Goal: Task Accomplishment & Management: Manage account settings

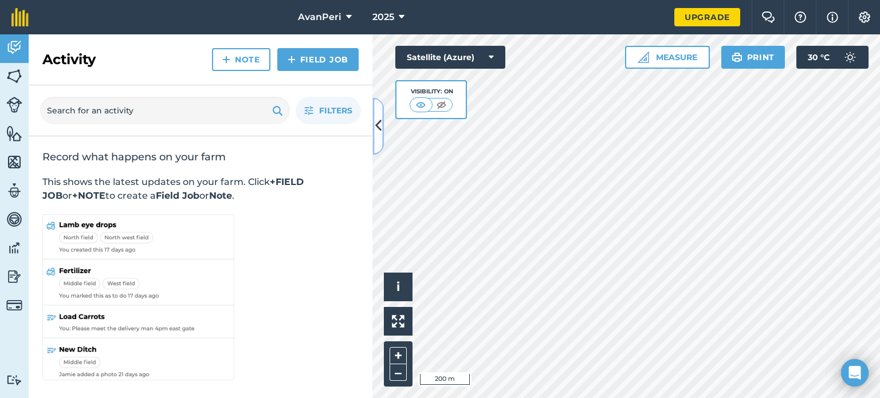
click at [377, 125] on icon at bounding box center [378, 126] width 6 height 20
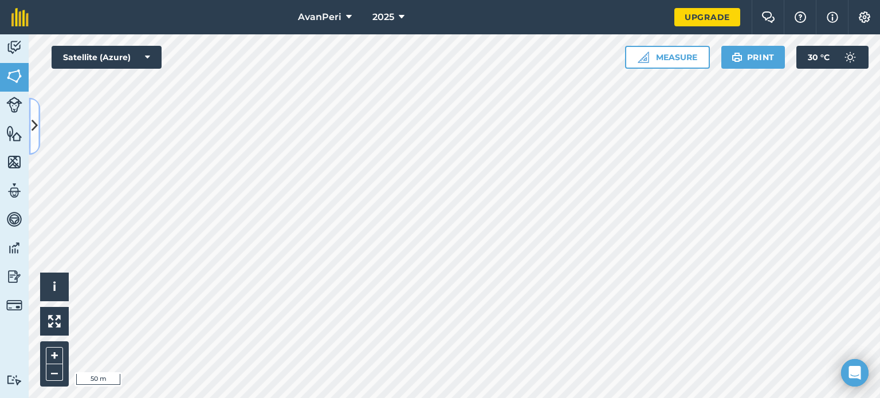
click at [34, 124] on icon at bounding box center [35, 126] width 6 height 20
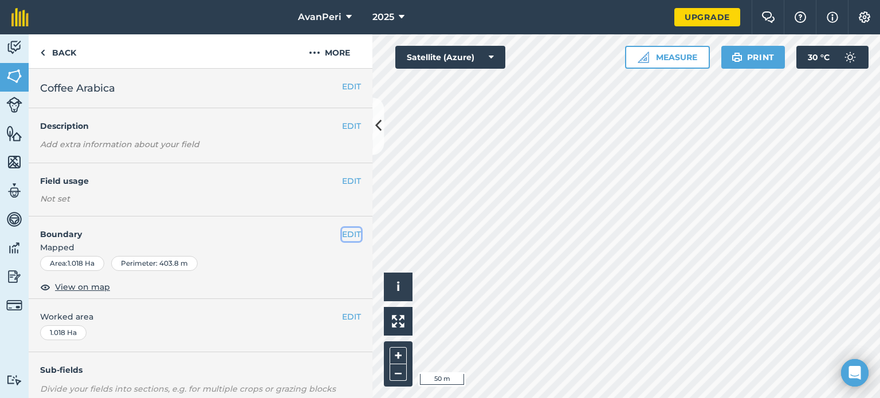
click at [342, 235] on button "EDIT" at bounding box center [351, 234] width 19 height 13
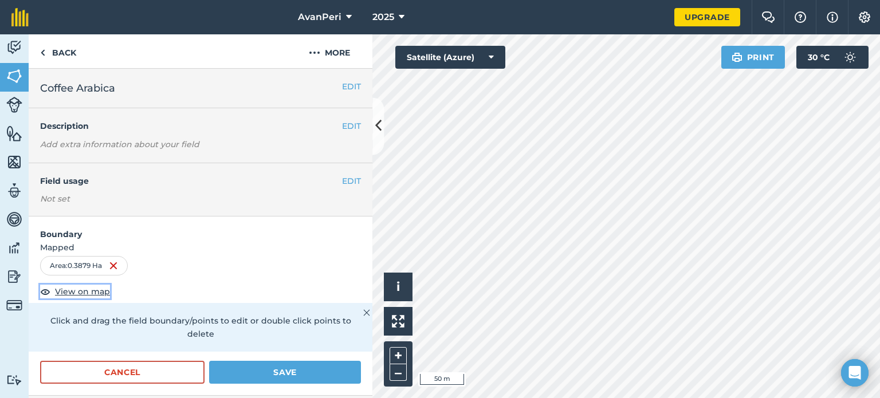
click at [76, 292] on span "View on map" at bounding box center [82, 291] width 55 height 13
click at [296, 370] on button "Save" at bounding box center [285, 372] width 152 height 23
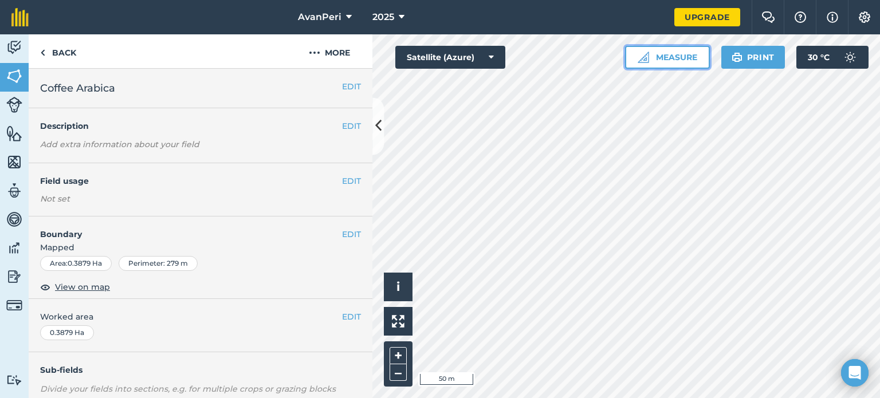
click at [683, 57] on button "Measure" at bounding box center [667, 57] width 85 height 23
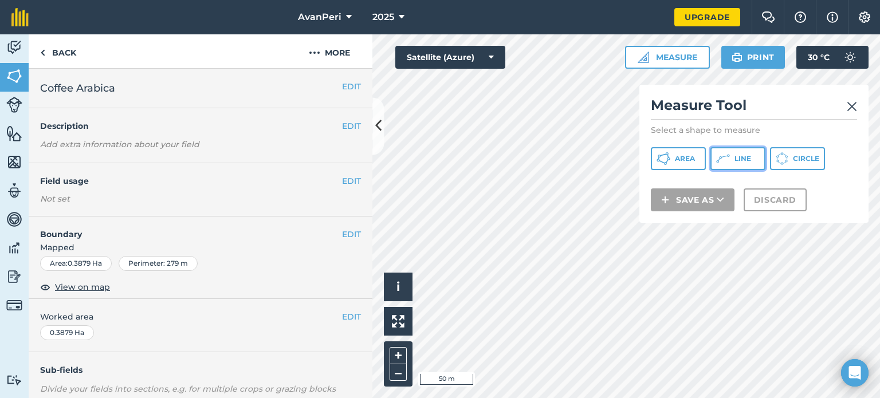
click at [736, 159] on span "Line" at bounding box center [742, 158] width 17 height 9
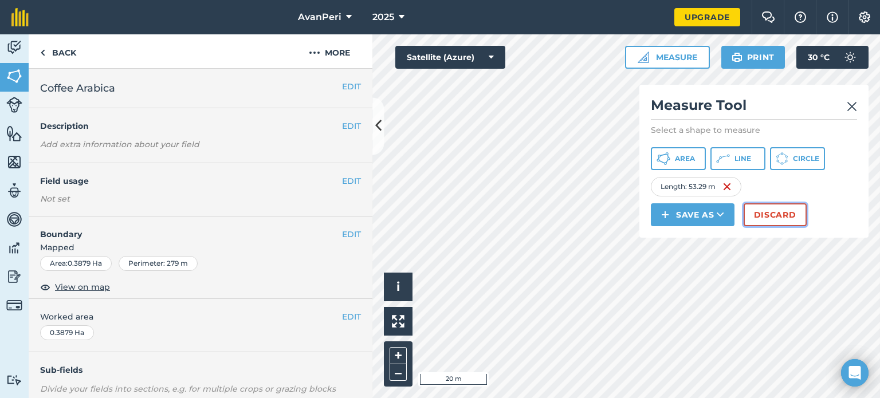
drag, startPoint x: 761, startPoint y: 221, endPoint x: 763, endPoint y: 215, distance: 6.2
click at [763, 215] on button "Discard" at bounding box center [775, 214] width 63 height 23
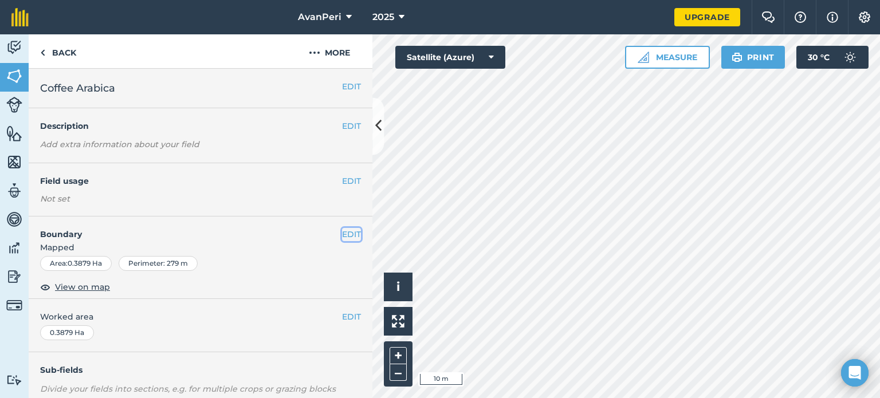
click at [343, 235] on button "EDIT" at bounding box center [351, 234] width 19 height 13
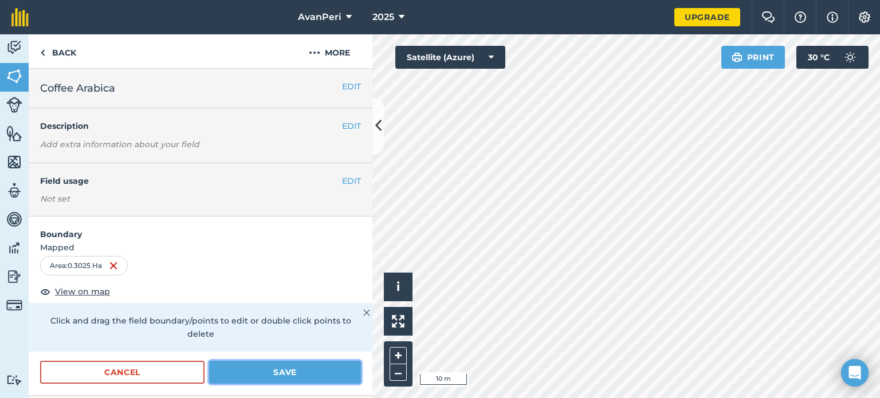
click at [316, 373] on button "Save" at bounding box center [285, 372] width 152 height 23
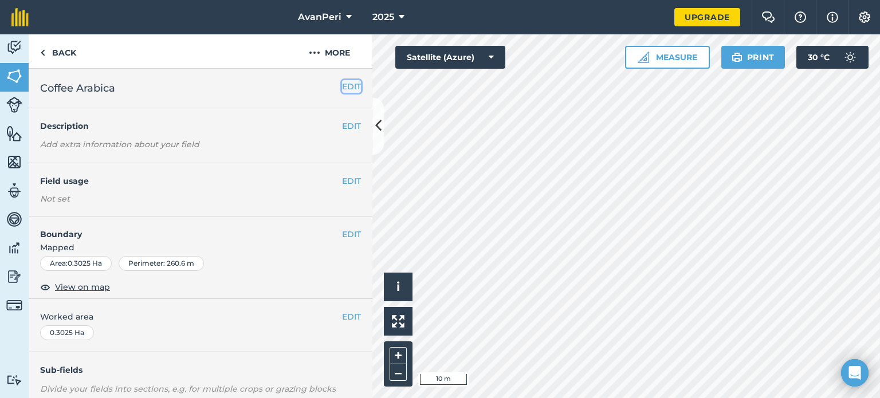
click at [342, 87] on button "EDIT" at bounding box center [351, 86] width 19 height 13
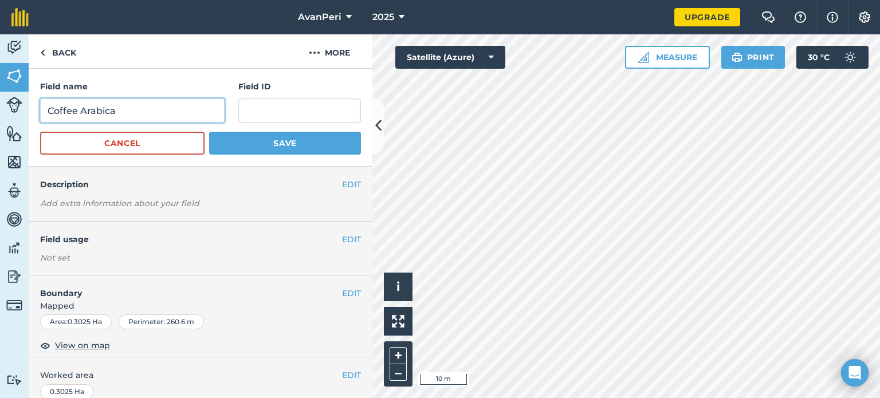
click at [125, 110] on input "Coffee Arabica" at bounding box center [132, 111] width 184 height 24
type input "Coffee Arabica A1"
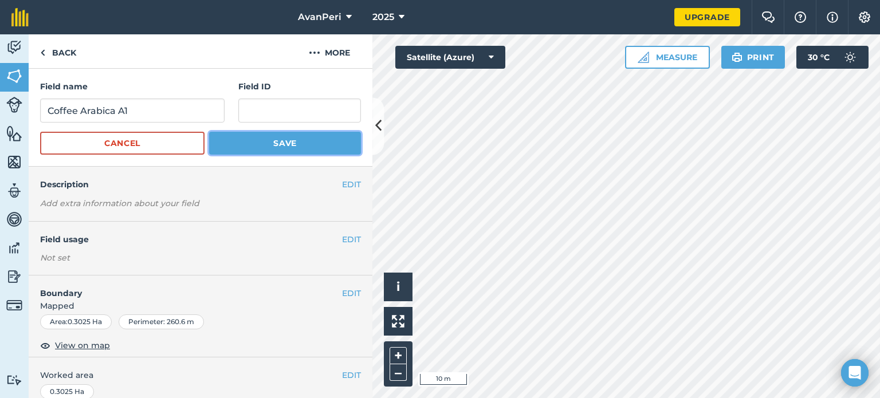
click at [275, 144] on button "Save" at bounding box center [285, 143] width 152 height 23
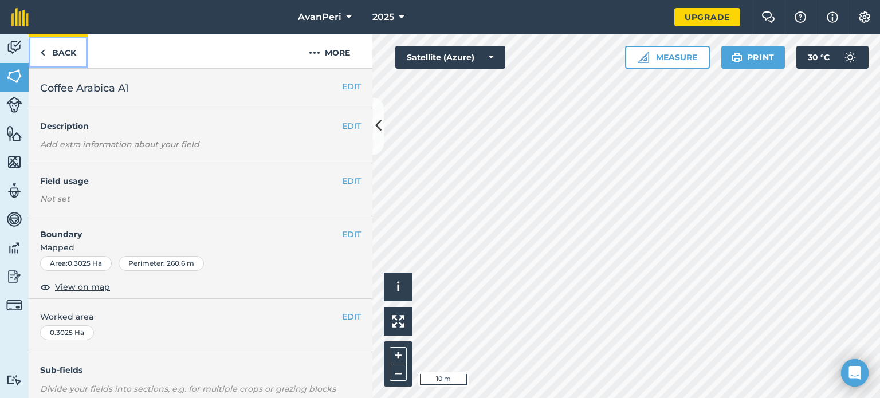
click at [42, 52] on img at bounding box center [42, 53] width 5 height 14
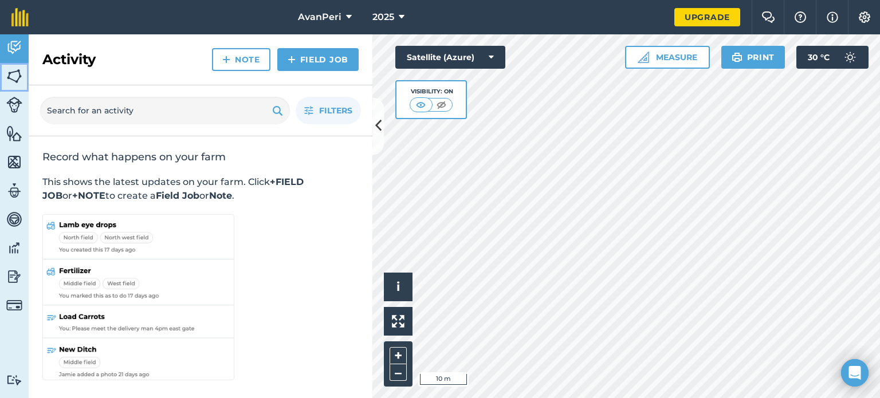
click at [15, 77] on img at bounding box center [14, 76] width 16 height 17
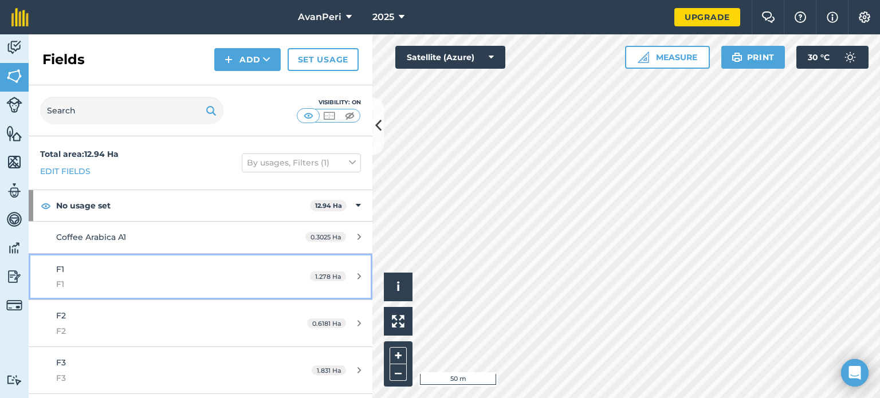
click at [82, 270] on div "F1 F1" at bounding box center [163, 277] width 215 height 28
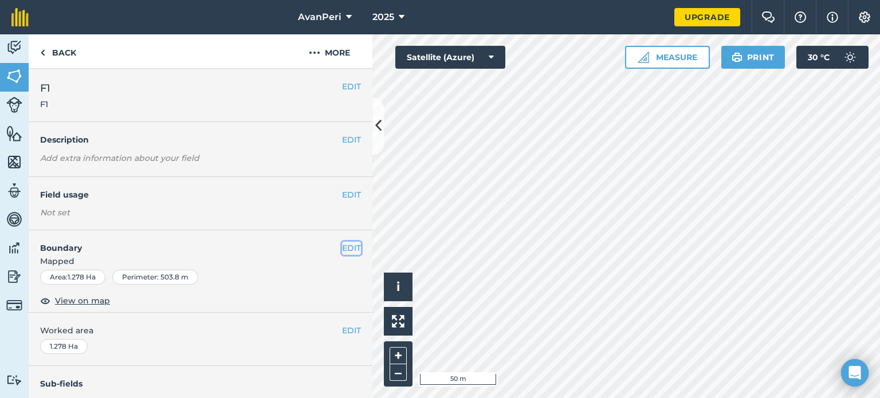
click at [342, 249] on button "EDIT" at bounding box center [351, 248] width 19 height 13
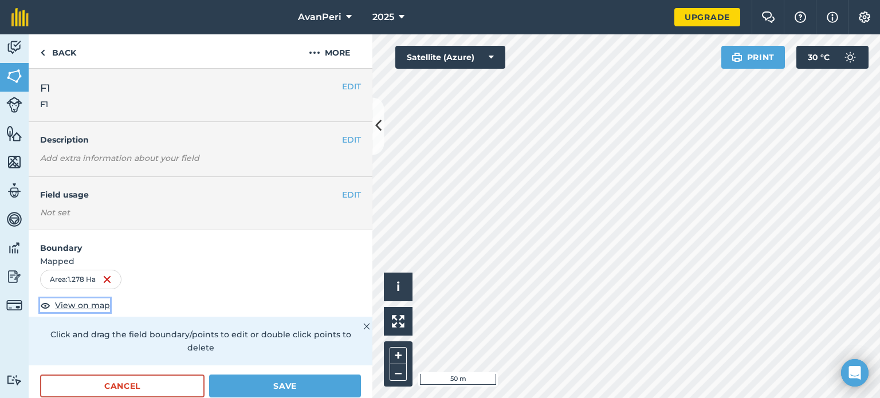
click at [76, 302] on span "View on map" at bounding box center [82, 305] width 55 height 13
click at [187, 378] on button "Cancel" at bounding box center [122, 386] width 164 height 23
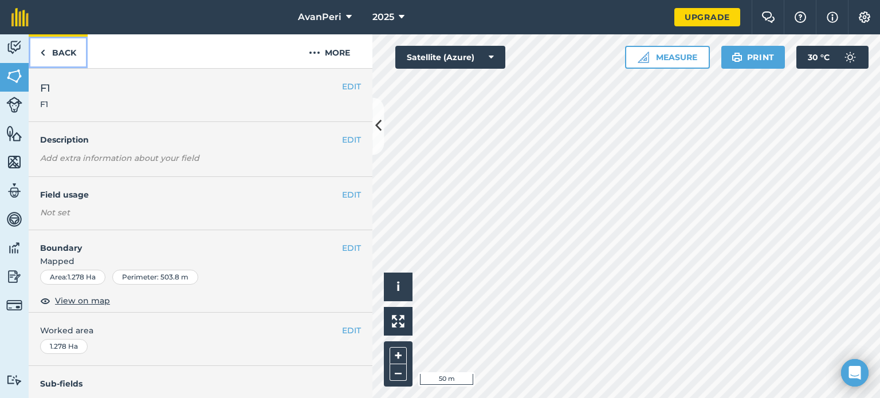
click at [45, 50] on img at bounding box center [42, 53] width 5 height 14
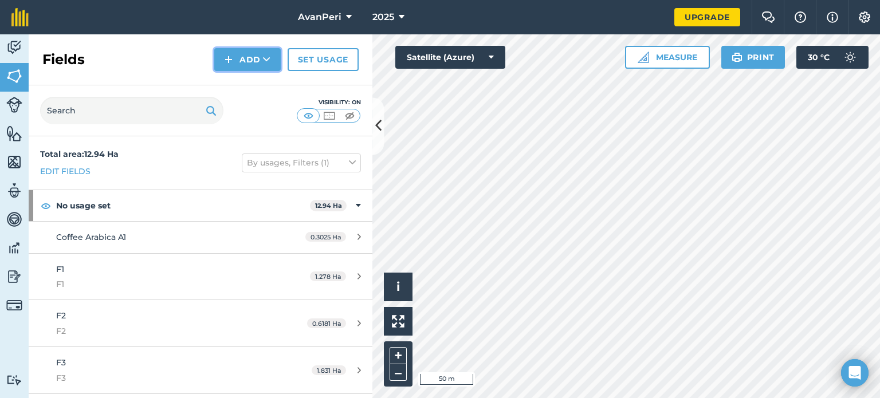
click at [255, 57] on button "Add" at bounding box center [247, 59] width 66 height 23
click at [249, 85] on link "Draw" at bounding box center [247, 85] width 63 height 25
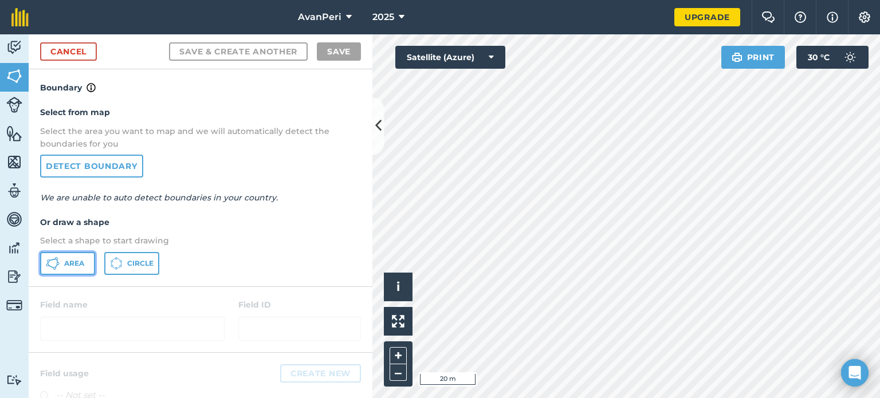
click at [70, 263] on span "Area" at bounding box center [74, 263] width 20 height 9
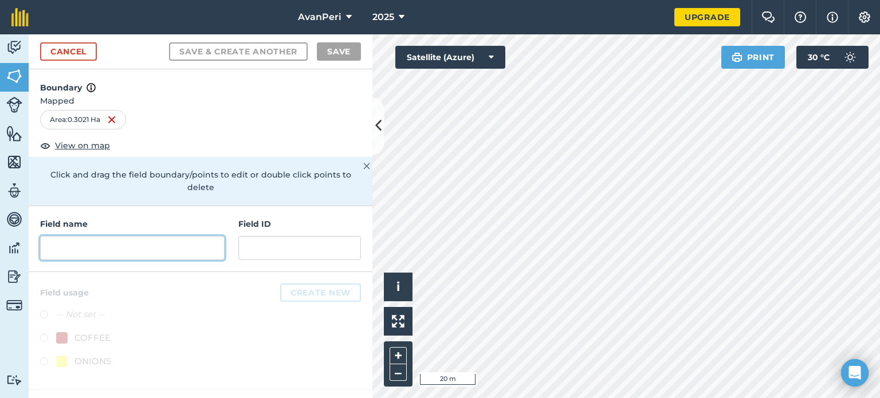
click at [73, 236] on input "text" at bounding box center [132, 248] width 184 height 24
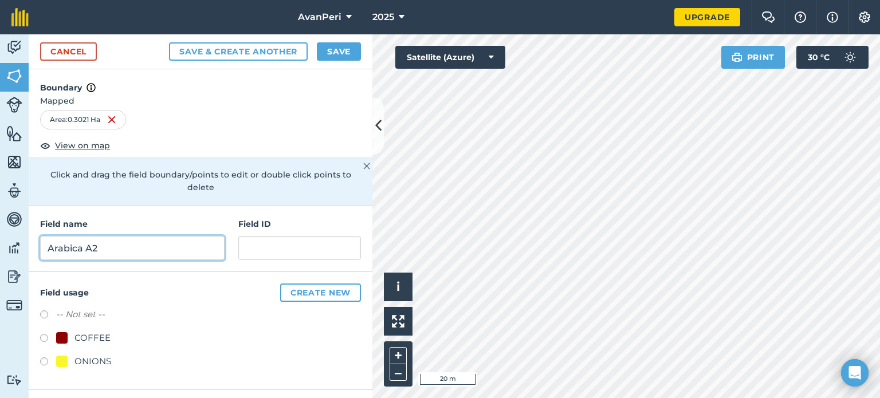
type input "Arabica A2"
click at [46, 334] on label at bounding box center [48, 339] width 16 height 11
radio input "true"
click at [346, 53] on button "Save" at bounding box center [339, 51] width 44 height 18
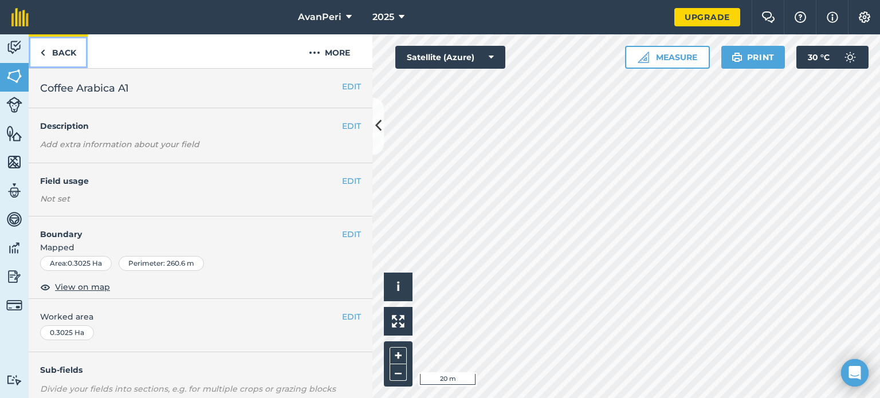
click at [39, 50] on link "Back" at bounding box center [58, 51] width 59 height 34
click at [15, 80] on img at bounding box center [14, 76] width 16 height 17
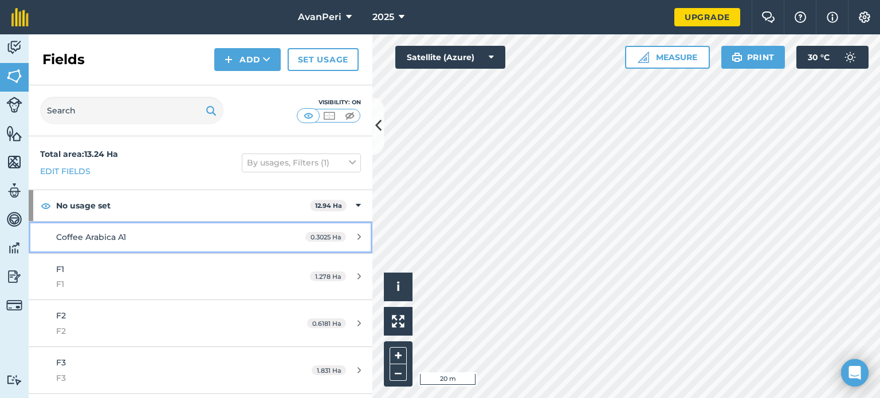
click at [133, 237] on div "Coffee Arabica A1" at bounding box center [163, 237] width 215 height 13
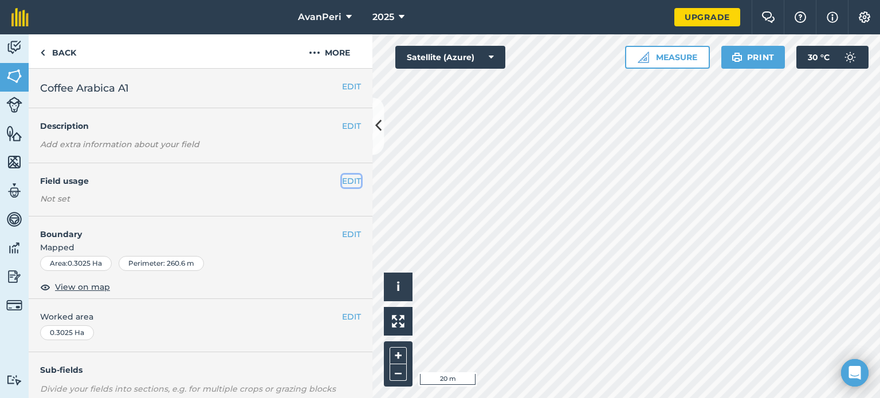
click at [342, 180] on button "EDIT" at bounding box center [351, 181] width 19 height 13
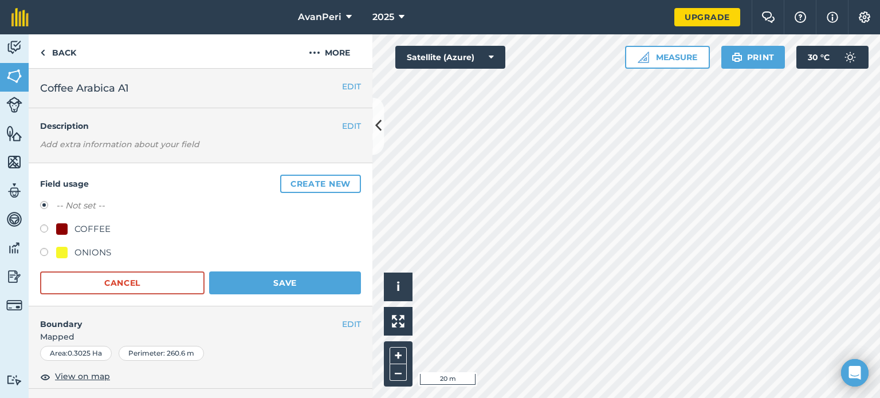
click at [46, 229] on label at bounding box center [48, 230] width 16 height 11
radio input "true"
radio input "false"
click at [220, 280] on button "Save" at bounding box center [285, 283] width 152 height 23
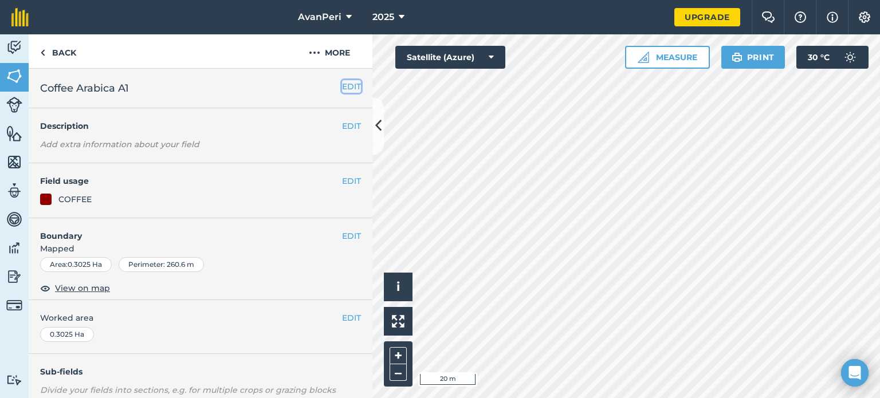
click at [342, 87] on button "EDIT" at bounding box center [351, 86] width 19 height 13
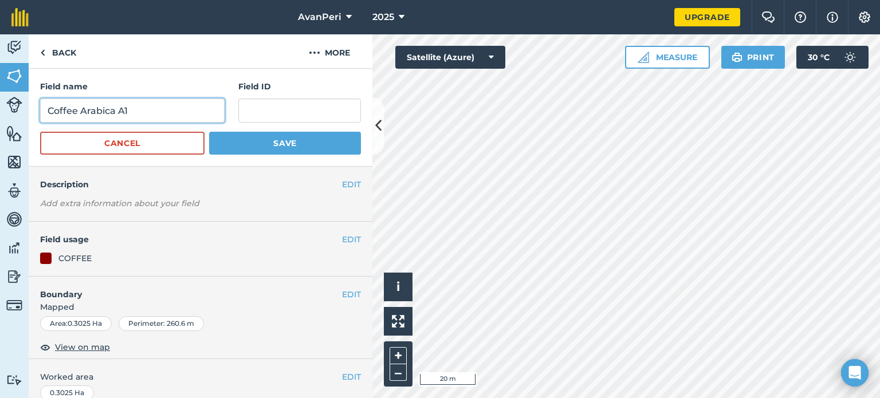
click at [82, 107] on input "Coffee Arabica A1" at bounding box center [132, 111] width 184 height 24
type input "Arabica A1"
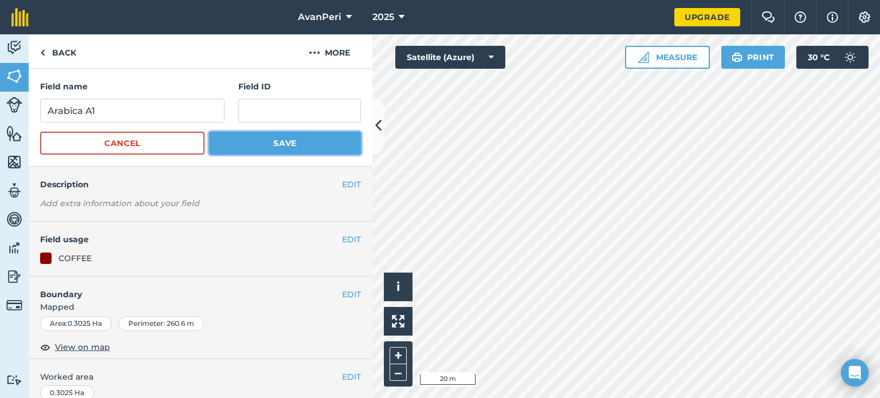
click at [231, 142] on button "Save" at bounding box center [285, 143] width 152 height 23
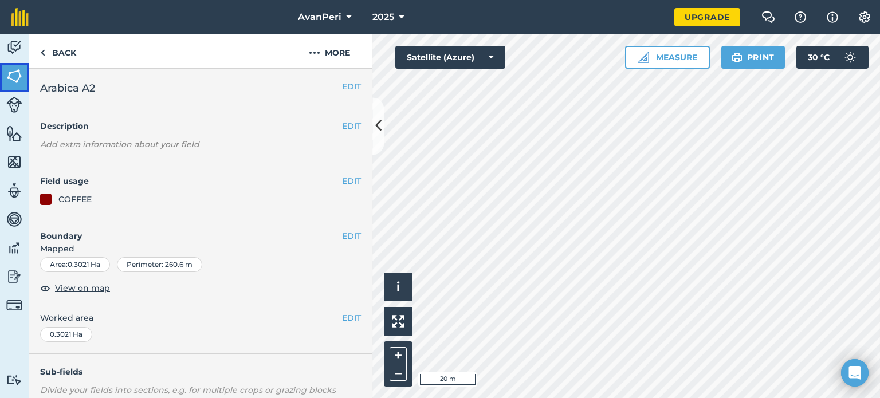
click at [10, 72] on img at bounding box center [14, 76] width 16 height 17
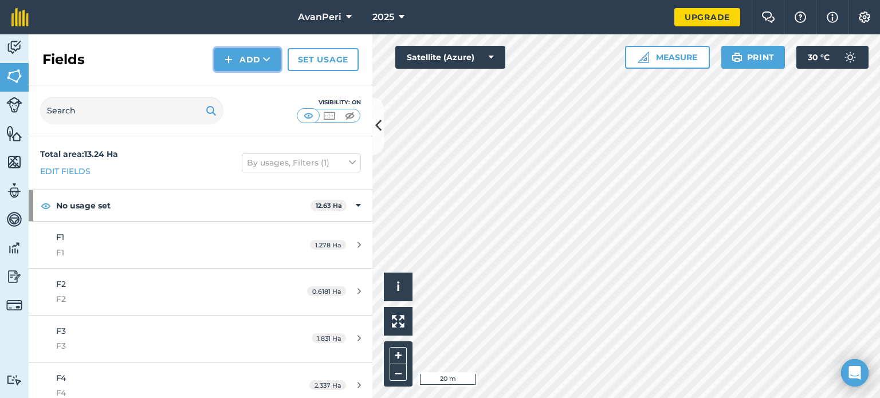
click at [253, 55] on button "Add" at bounding box center [247, 59] width 66 height 23
click at [243, 82] on link "Draw" at bounding box center [247, 85] width 63 height 25
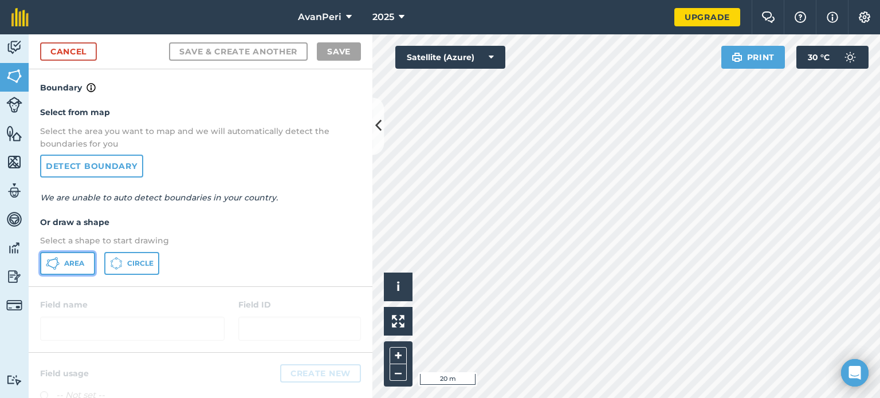
click at [68, 259] on span "Area" at bounding box center [74, 263] width 20 height 9
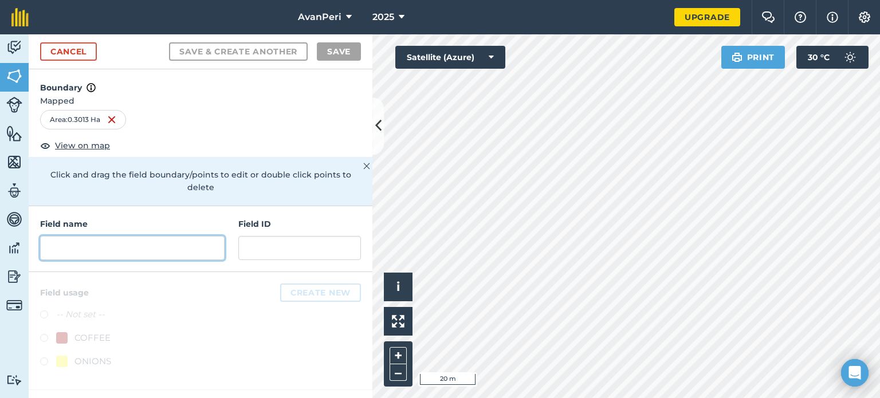
click at [81, 236] on input "text" at bounding box center [132, 248] width 184 height 24
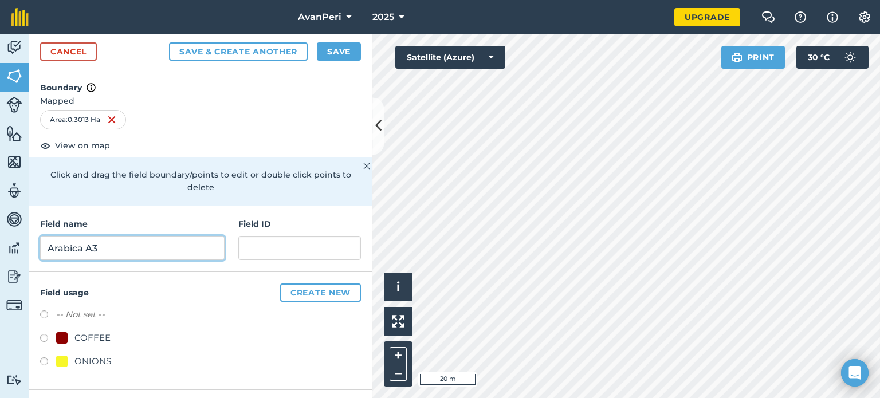
type input "Arabica A3"
click at [42, 334] on label at bounding box center [48, 339] width 16 height 11
radio input "true"
click at [337, 50] on button "Save" at bounding box center [339, 51] width 44 height 18
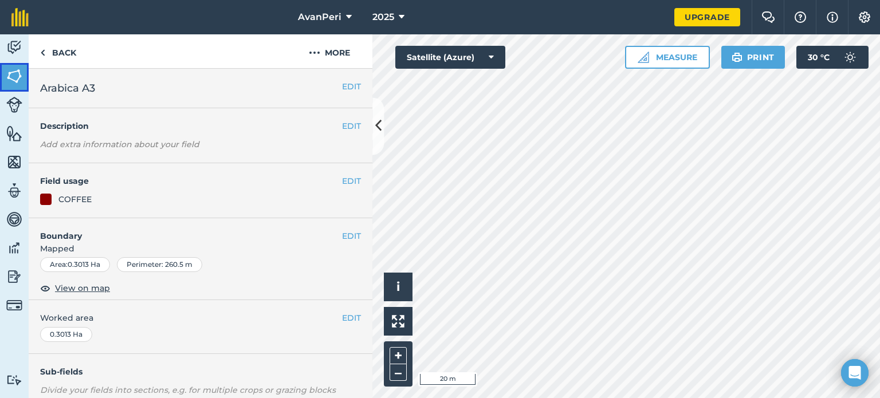
click at [19, 70] on img at bounding box center [14, 76] width 16 height 17
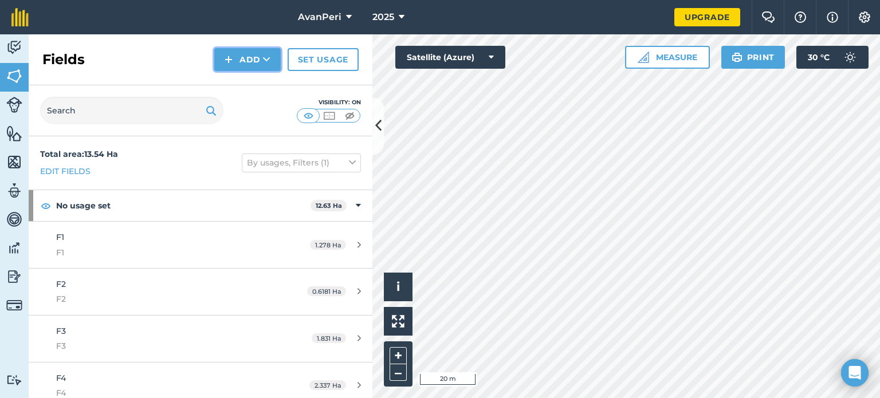
click at [246, 54] on button "Add" at bounding box center [247, 59] width 66 height 23
click at [241, 85] on link "Draw" at bounding box center [247, 85] width 63 height 25
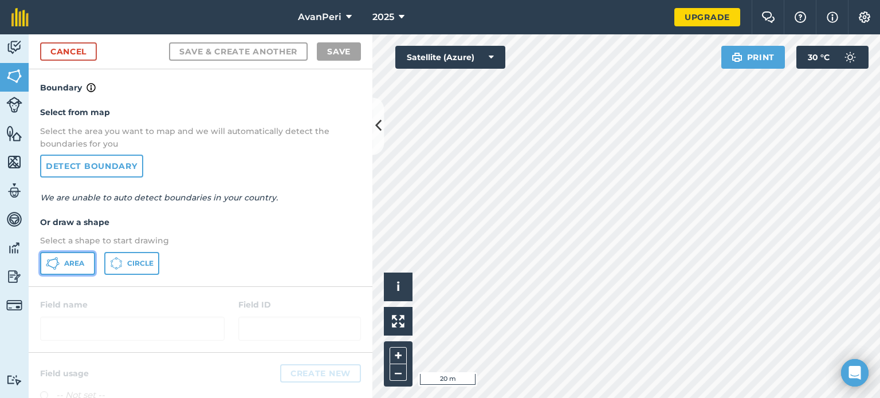
click at [66, 260] on span "Area" at bounding box center [74, 263] width 20 height 9
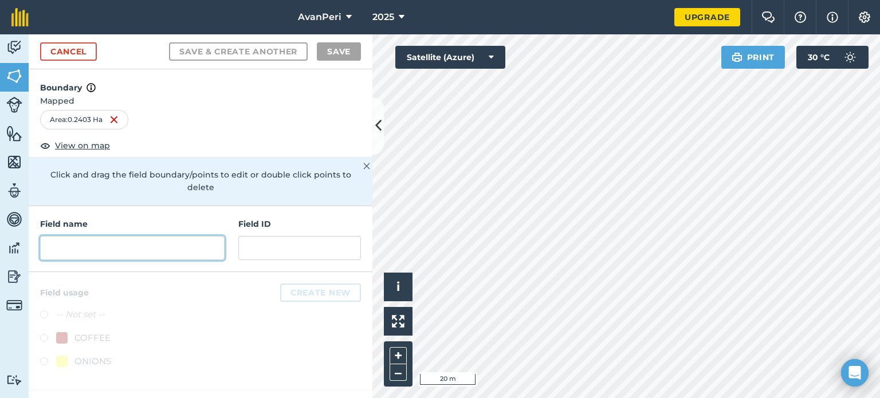
click at [91, 236] on input "text" at bounding box center [132, 248] width 184 height 24
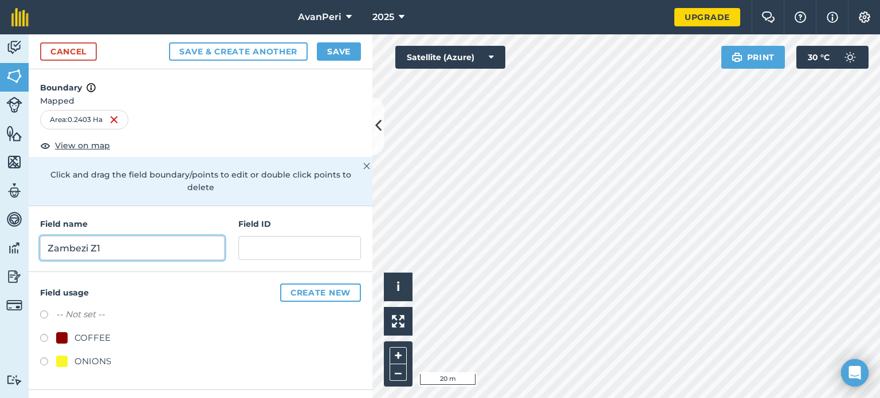
type input "Zambezi Z1"
click at [44, 334] on label at bounding box center [48, 339] width 16 height 11
radio input "true"
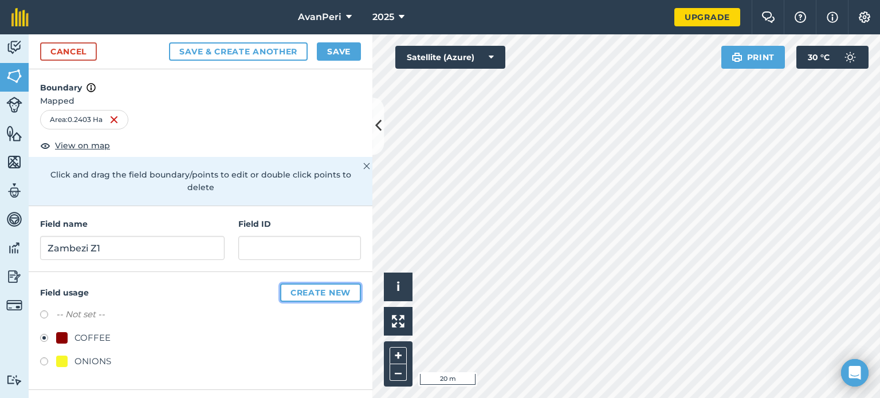
click at [296, 284] on button "Create new" at bounding box center [320, 293] width 81 height 18
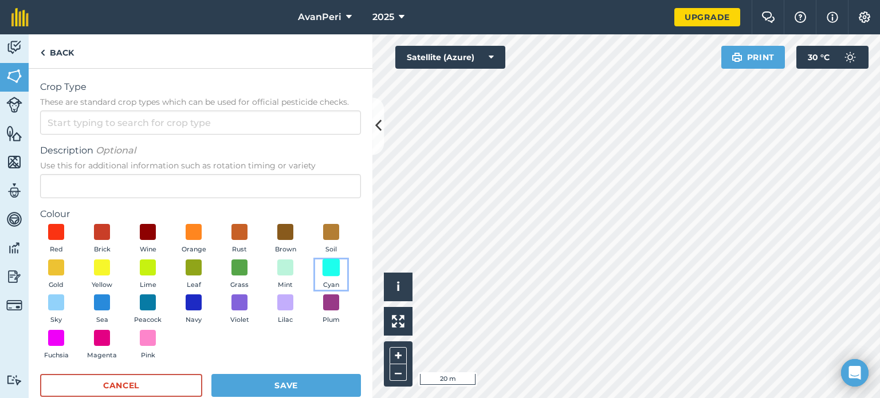
click at [323, 276] on span at bounding box center [332, 267] width 18 height 18
click at [219, 384] on button "Save" at bounding box center [286, 385] width 150 height 23
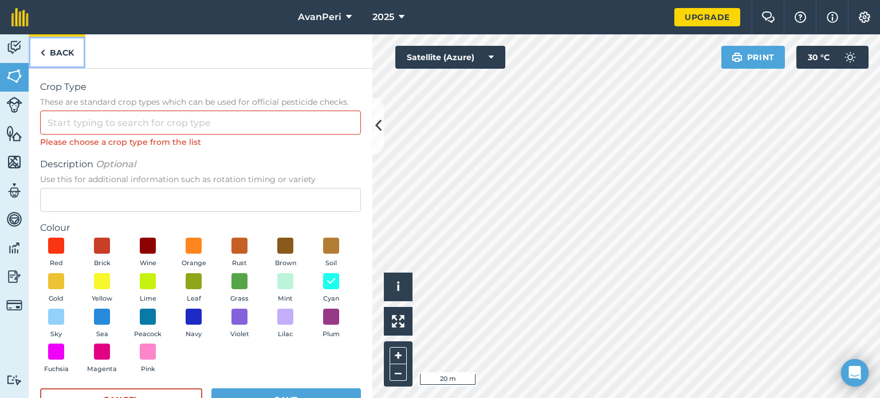
click at [54, 53] on link "Back" at bounding box center [57, 51] width 57 height 34
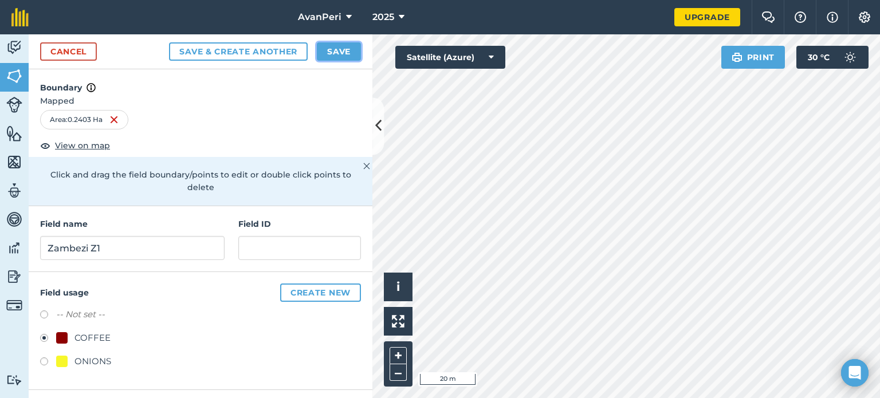
click at [328, 55] on button "Save" at bounding box center [339, 51] width 44 height 18
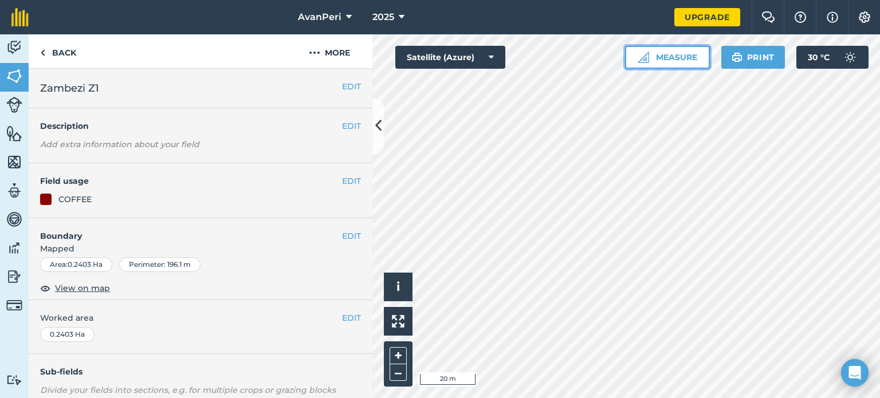
click at [675, 53] on button "Measure" at bounding box center [667, 57] width 85 height 23
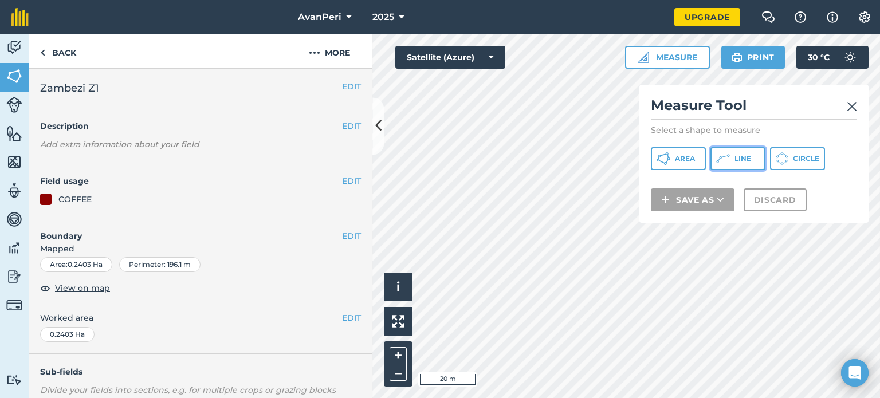
click at [734, 155] on span "Line" at bounding box center [742, 158] width 17 height 9
click at [671, 258] on div "Click to start drawing i © 2025 TomTom, Microsoft 20 m + – Satellite (Azure) Me…" at bounding box center [626, 216] width 508 height 364
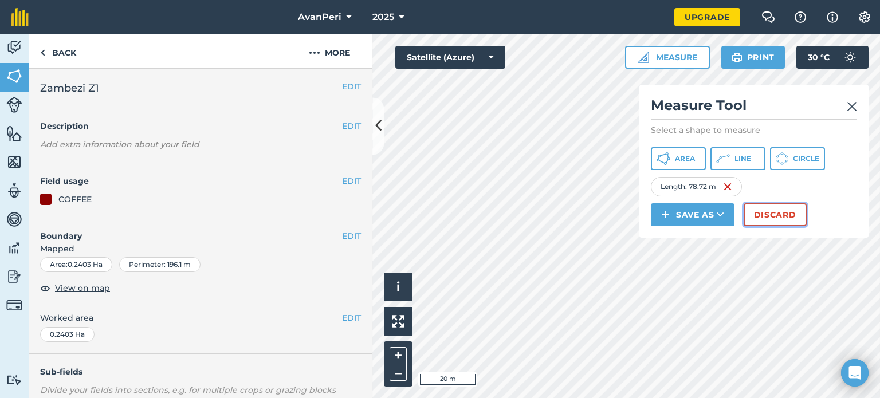
click at [774, 210] on button "Discard" at bounding box center [775, 214] width 63 height 23
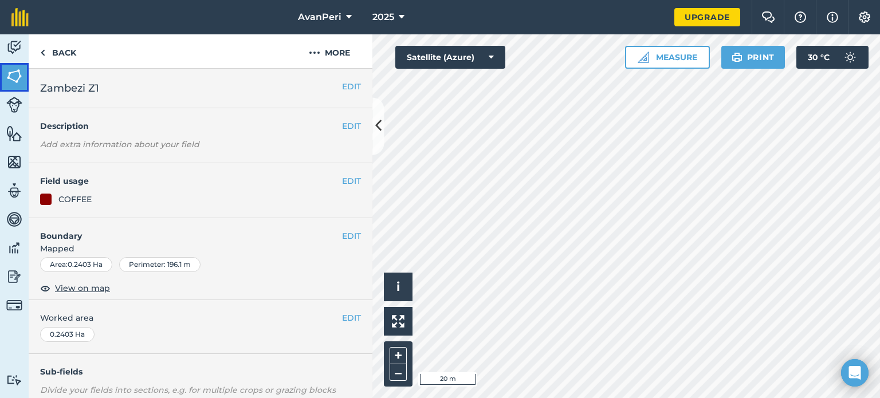
click at [23, 73] on link "Fields" at bounding box center [14, 77] width 29 height 29
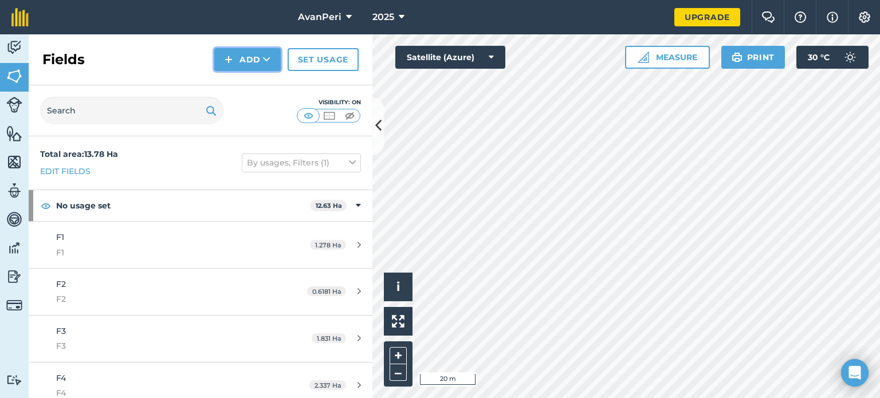
click at [246, 57] on button "Add" at bounding box center [247, 59] width 66 height 23
click at [255, 82] on link "Draw" at bounding box center [247, 85] width 63 height 25
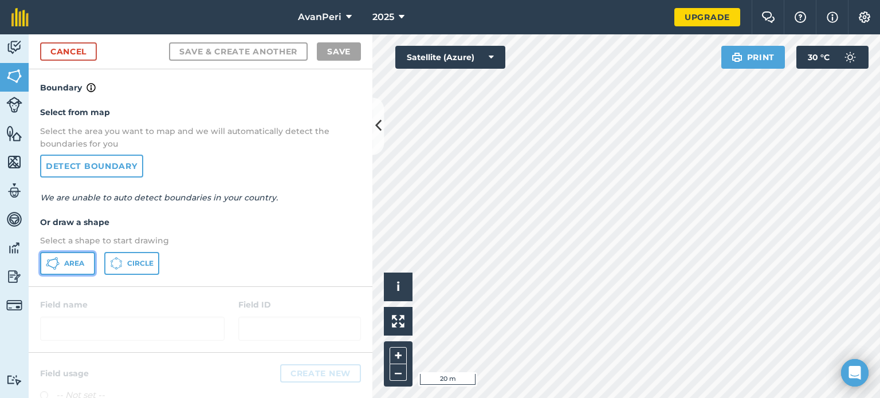
click at [57, 257] on icon at bounding box center [56, 258] width 3 height 3
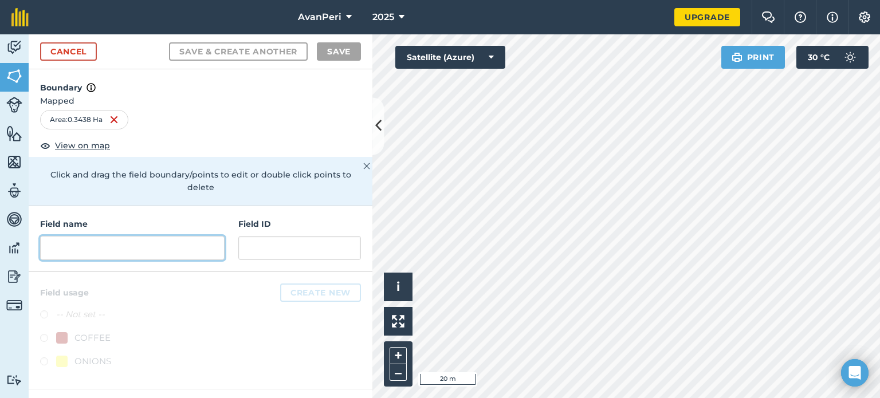
click at [94, 236] on input "text" at bounding box center [132, 248] width 184 height 24
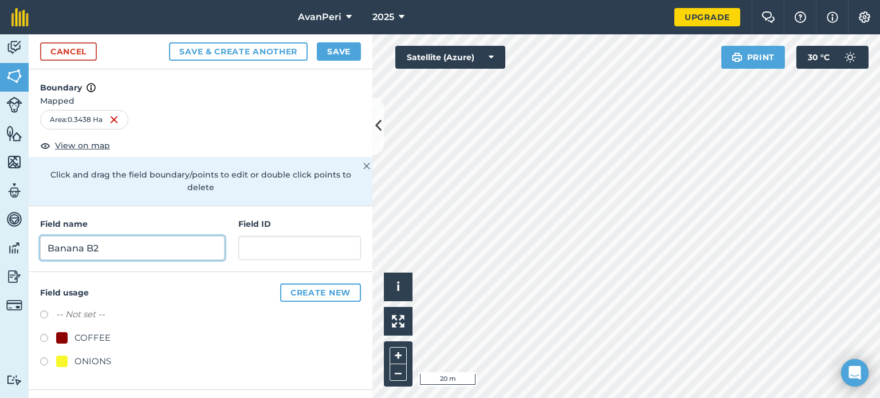
type input "Banana B2"
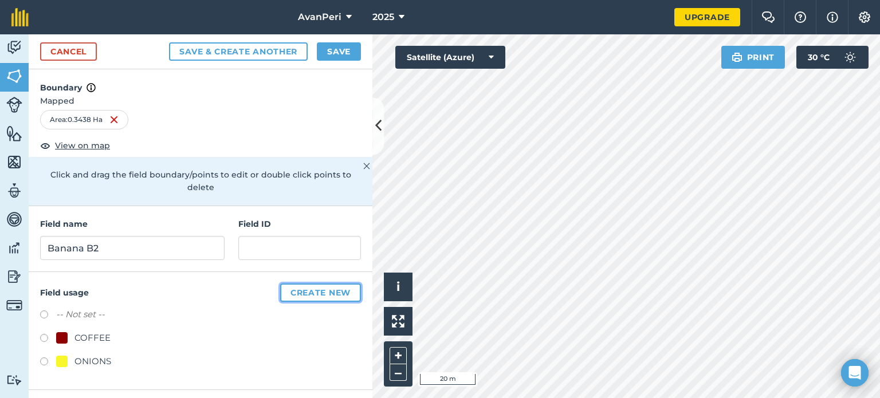
click at [316, 284] on button "Create new" at bounding box center [320, 293] width 81 height 18
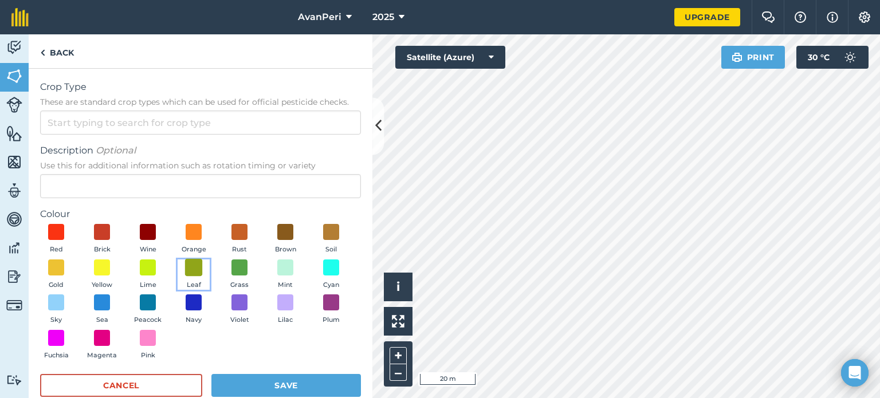
click at [203, 271] on span at bounding box center [194, 267] width 18 height 18
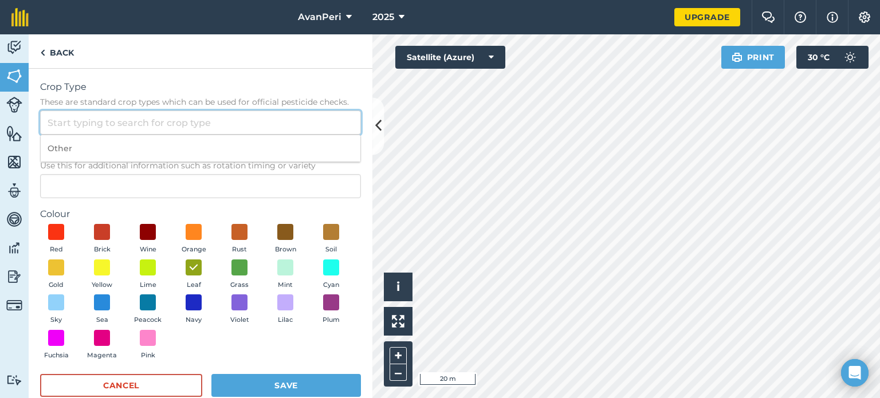
click at [115, 122] on input "Crop Type These are standard crop types which can be used for official pesticid…" at bounding box center [200, 123] width 321 height 24
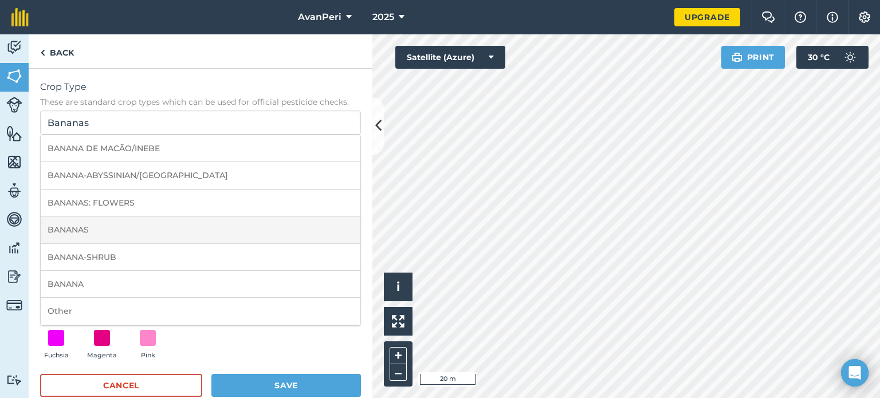
click at [88, 227] on li "BANANAS" at bounding box center [201, 230] width 320 height 27
type input "BANANAS"
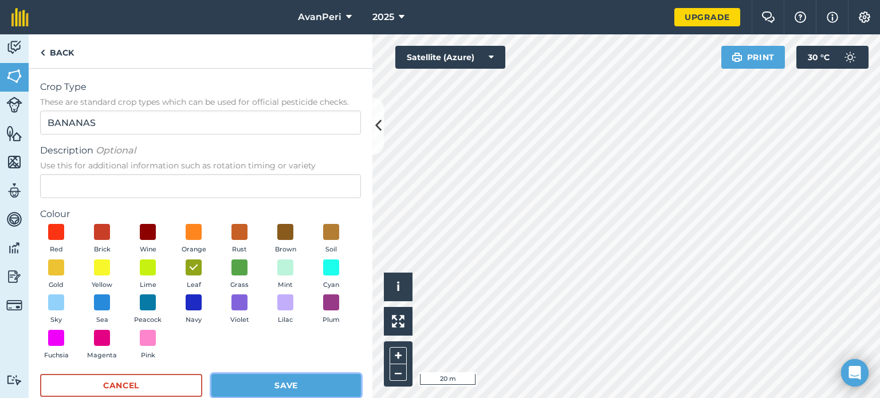
click at [217, 380] on button "Save" at bounding box center [286, 385] width 150 height 23
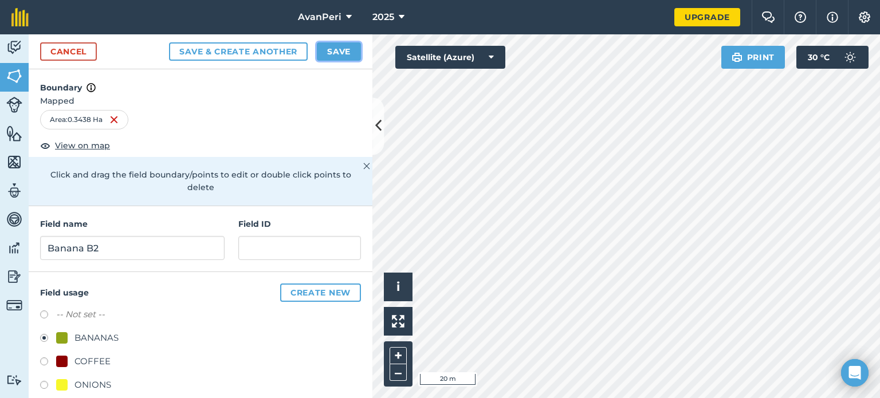
click at [343, 50] on button "Save" at bounding box center [339, 51] width 44 height 18
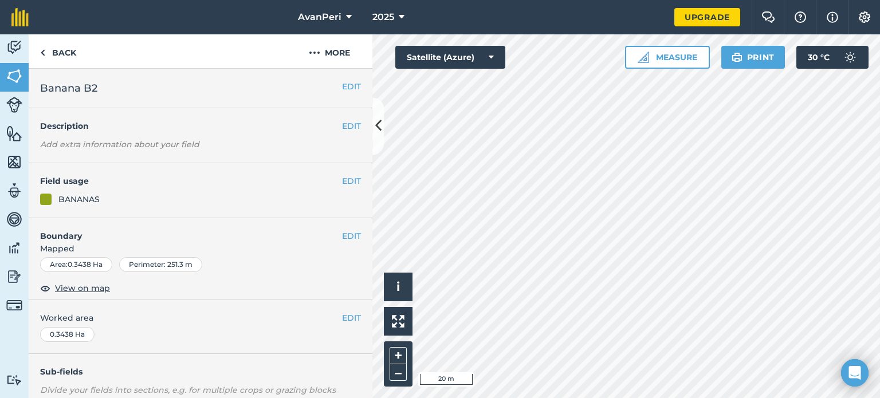
click at [496, 398] on html "AvanPeri 2025 Upgrade Farm Chat Help Info Settings Map printing is not availabl…" at bounding box center [440, 199] width 880 height 398
click at [41, 49] on img at bounding box center [42, 53] width 5 height 14
click at [46, 52] on link "Back" at bounding box center [58, 51] width 59 height 34
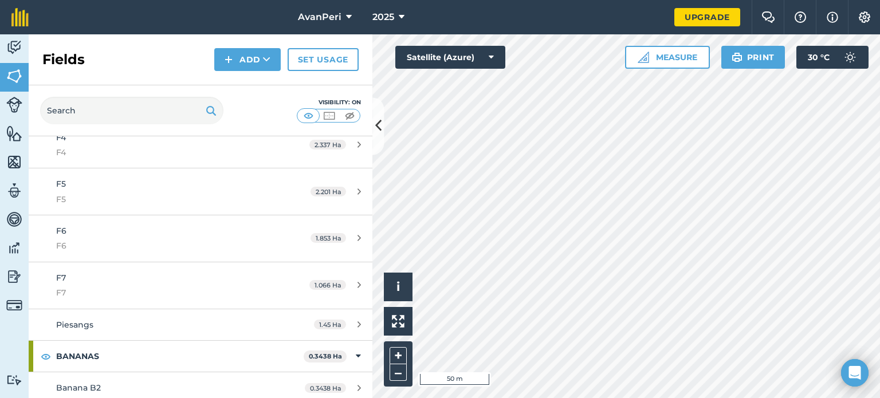
scroll to position [344, 0]
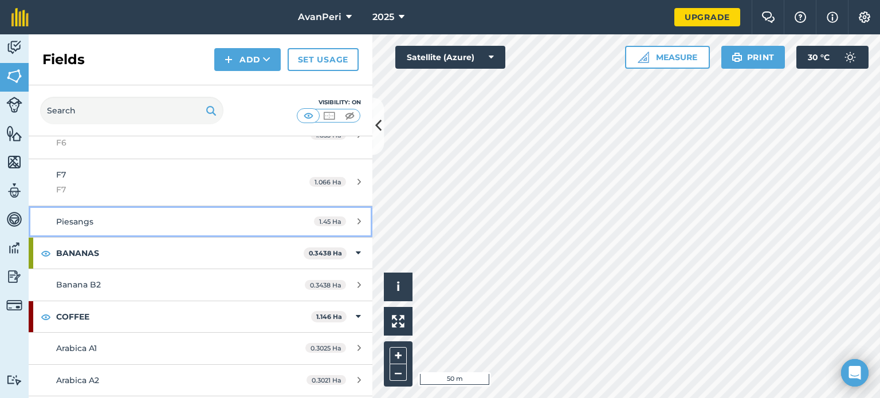
click at [132, 223] on div "Piesangs" at bounding box center [163, 221] width 215 height 13
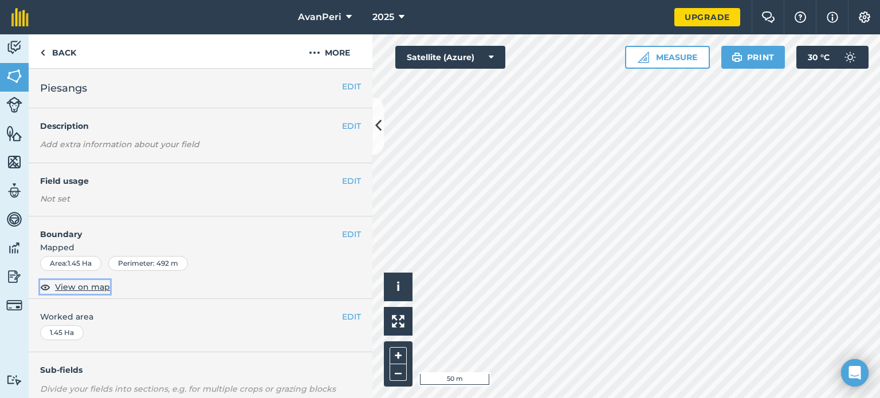
click at [77, 290] on span "View on map" at bounding box center [82, 287] width 55 height 13
click at [342, 234] on button "EDIT" at bounding box center [351, 234] width 19 height 13
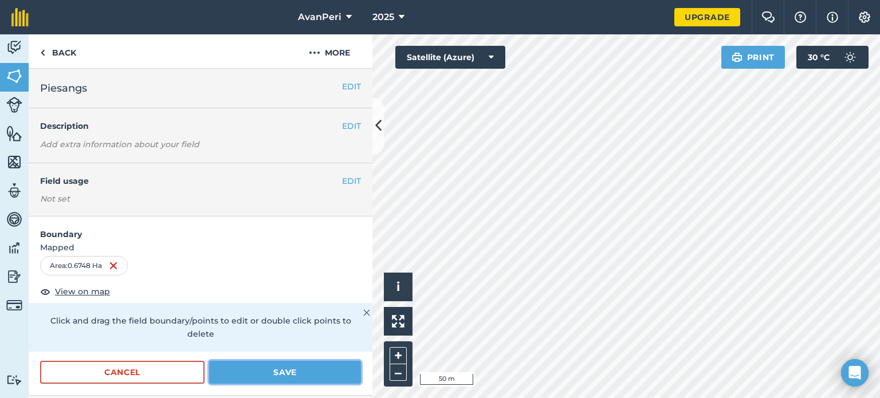
click at [254, 375] on button "Save" at bounding box center [285, 372] width 152 height 23
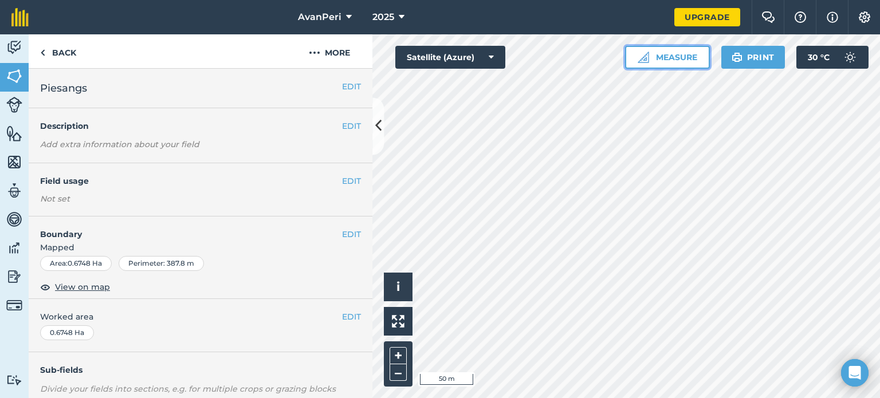
click at [669, 56] on button "Measure" at bounding box center [667, 57] width 85 height 23
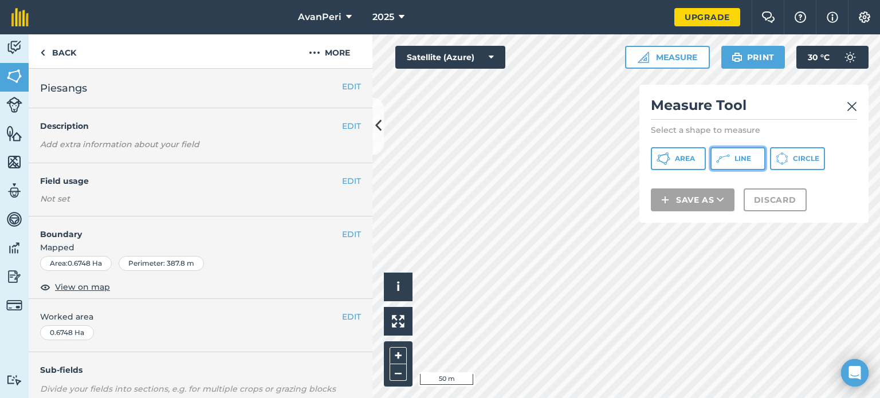
click at [734, 157] on span "Line" at bounding box center [742, 158] width 17 height 9
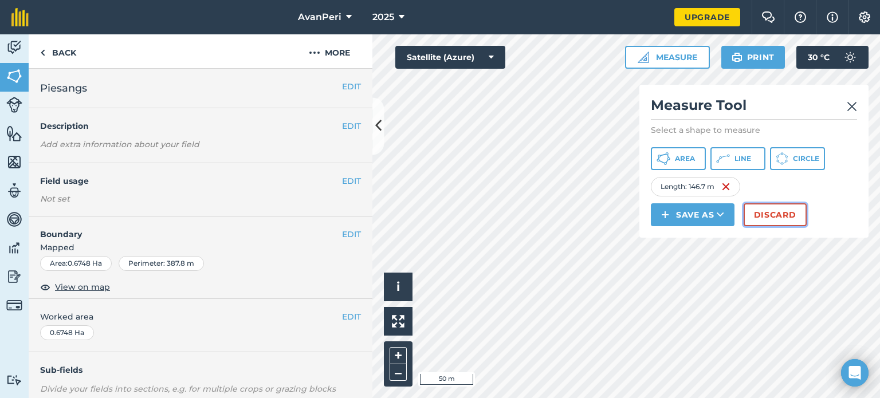
click at [765, 213] on button "Discard" at bounding box center [775, 214] width 63 height 23
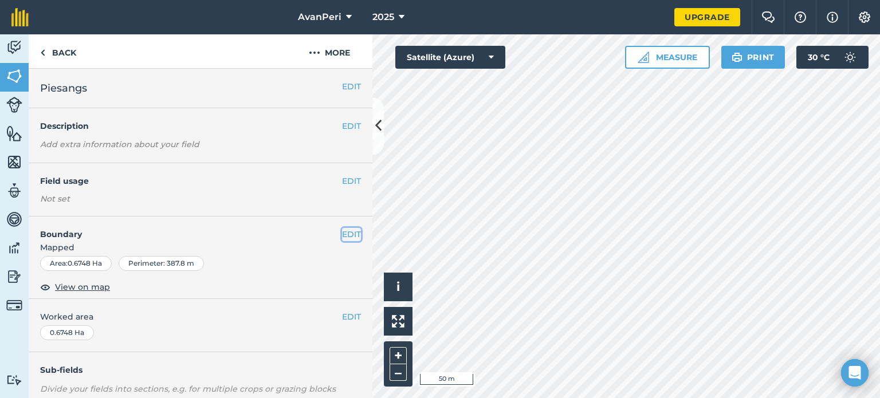
click at [342, 233] on button "EDIT" at bounding box center [351, 234] width 19 height 13
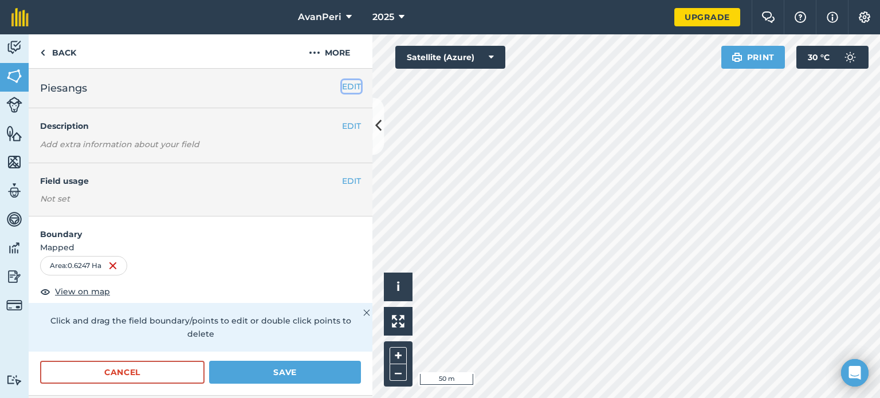
click at [342, 84] on button "EDIT" at bounding box center [351, 86] width 19 height 13
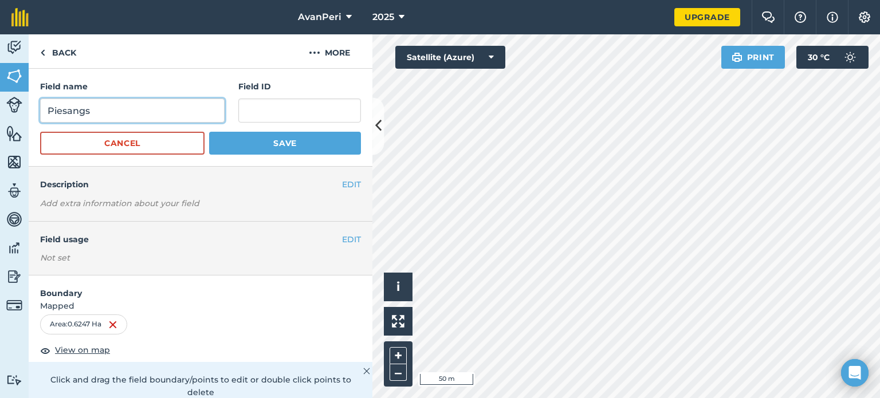
click at [119, 114] on input "Piesangs" at bounding box center [132, 111] width 184 height 24
type input "P"
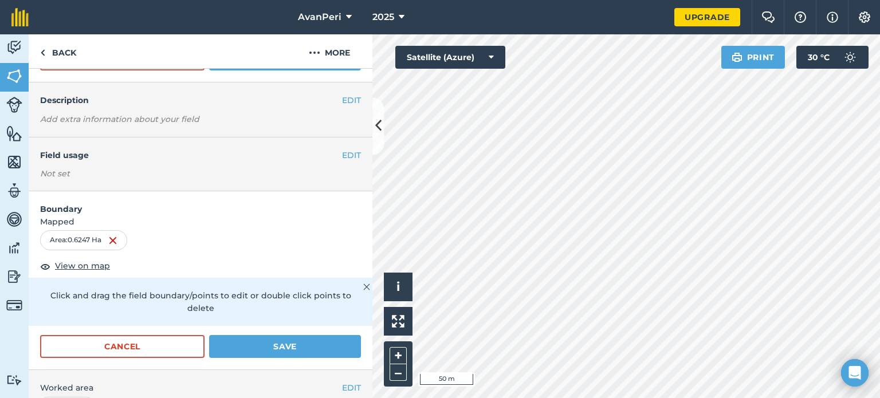
scroll to position [57, 0]
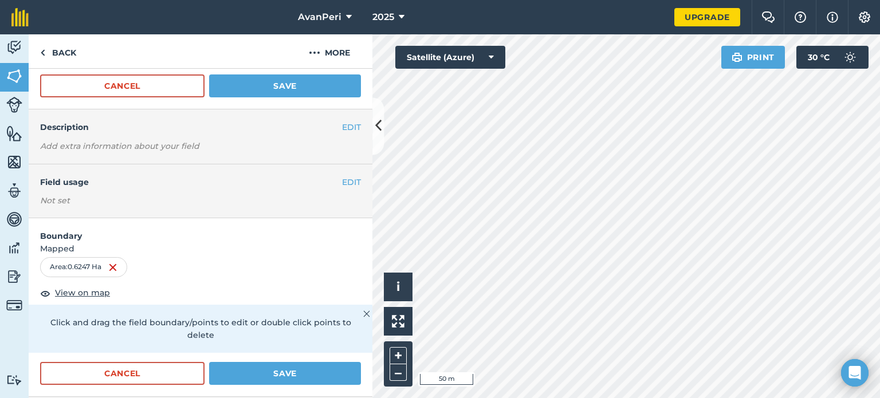
type input "Banana B1"
click at [251, 87] on button "Save" at bounding box center [285, 85] width 152 height 23
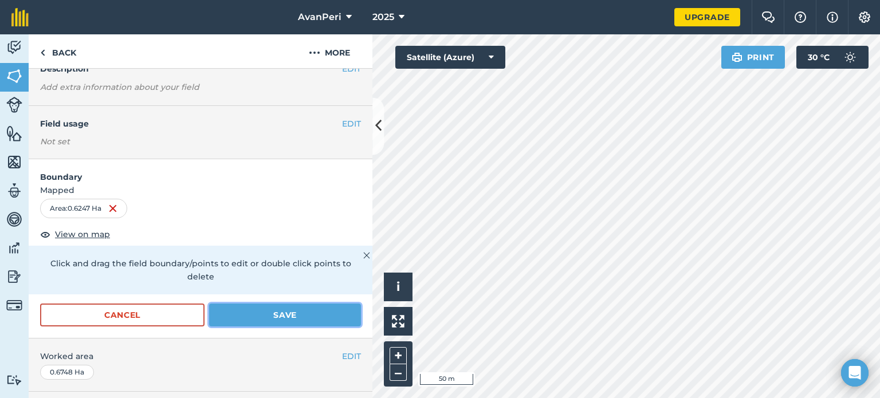
click at [246, 308] on button "Save" at bounding box center [285, 315] width 152 height 23
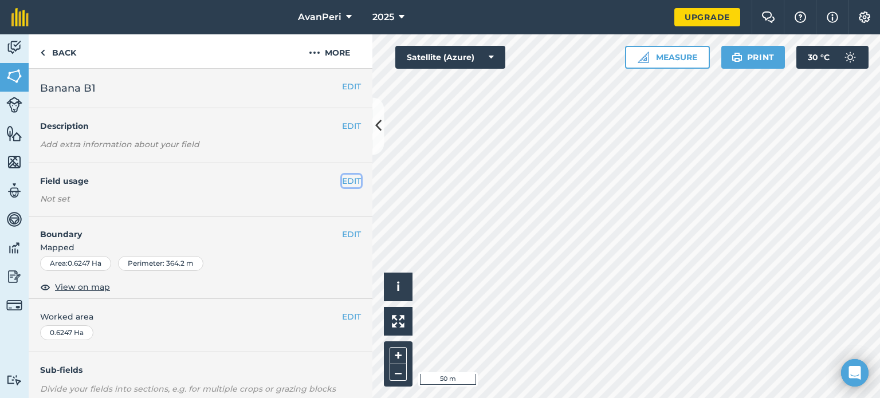
click at [347, 178] on button "EDIT" at bounding box center [351, 181] width 19 height 13
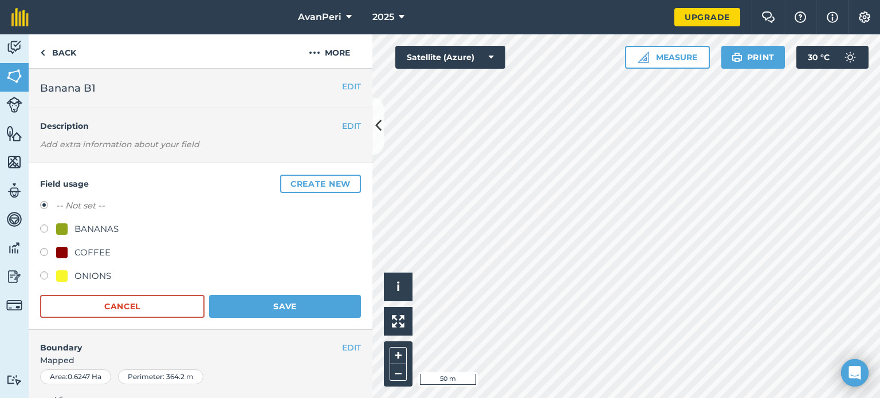
click at [42, 225] on label at bounding box center [48, 230] width 16 height 11
radio input "true"
radio input "false"
click at [244, 302] on button "Save" at bounding box center [285, 306] width 152 height 23
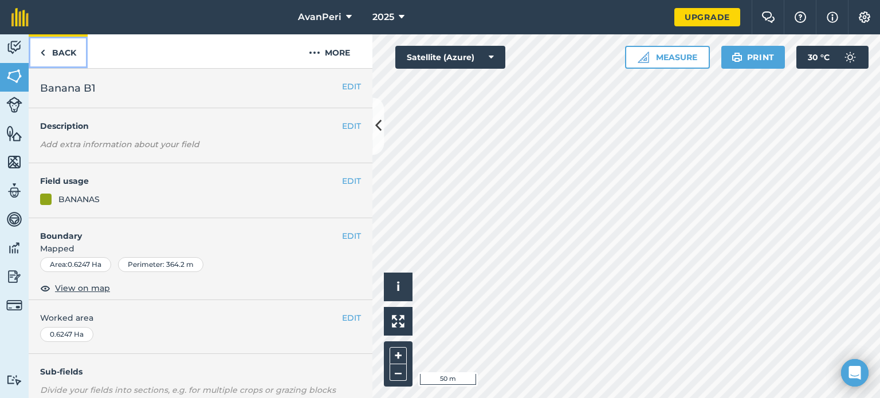
click at [41, 52] on img at bounding box center [42, 53] width 5 height 14
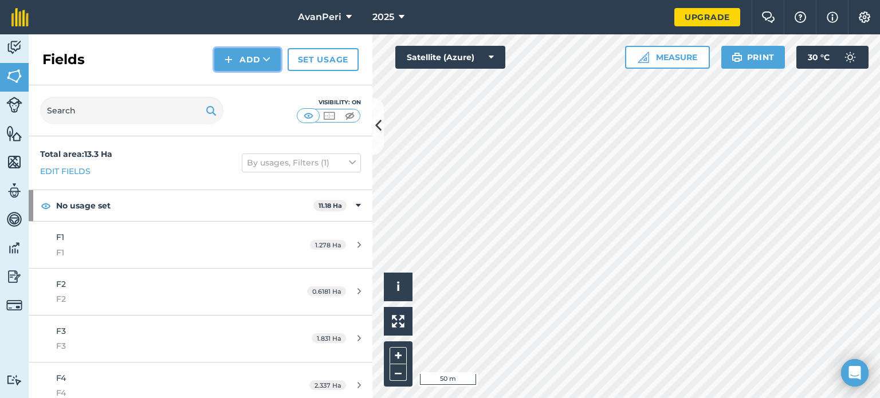
click at [246, 56] on button "Add" at bounding box center [247, 59] width 66 height 23
click at [246, 85] on link "Draw" at bounding box center [247, 85] width 63 height 25
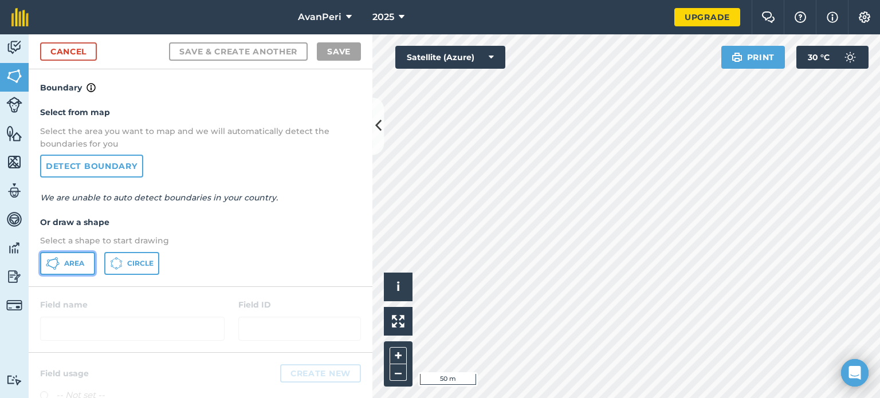
click at [72, 259] on span "Area" at bounding box center [74, 263] width 20 height 9
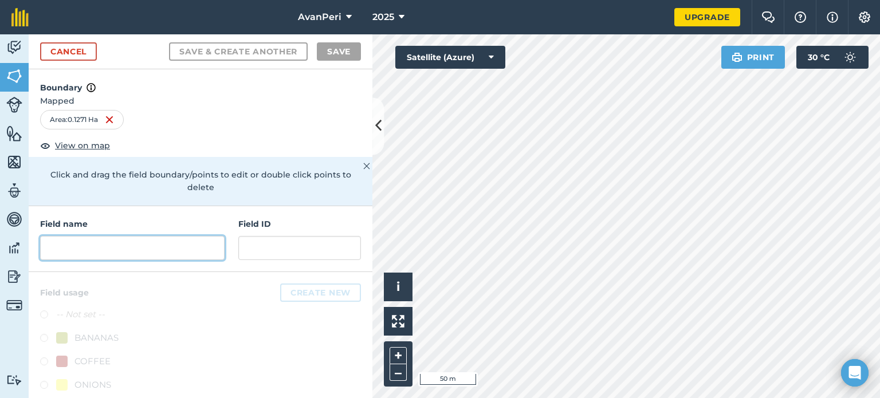
click at [134, 245] on input "text" at bounding box center [132, 248] width 184 height 24
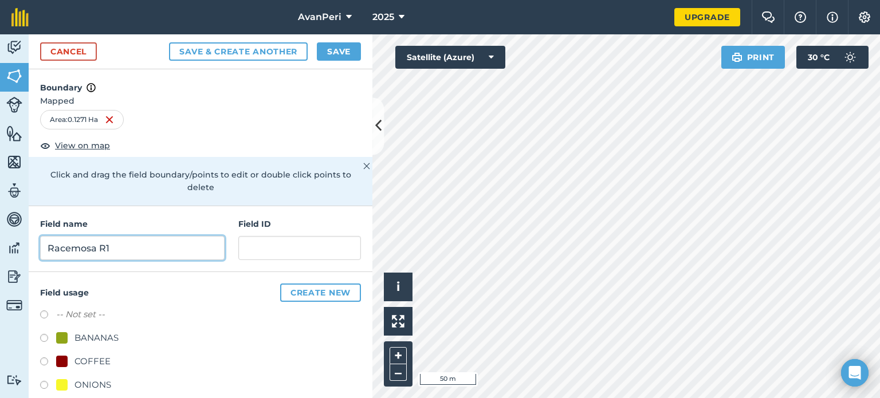
type input "Racemosa R1"
click at [42, 359] on label at bounding box center [48, 362] width 16 height 11
radio input "true"
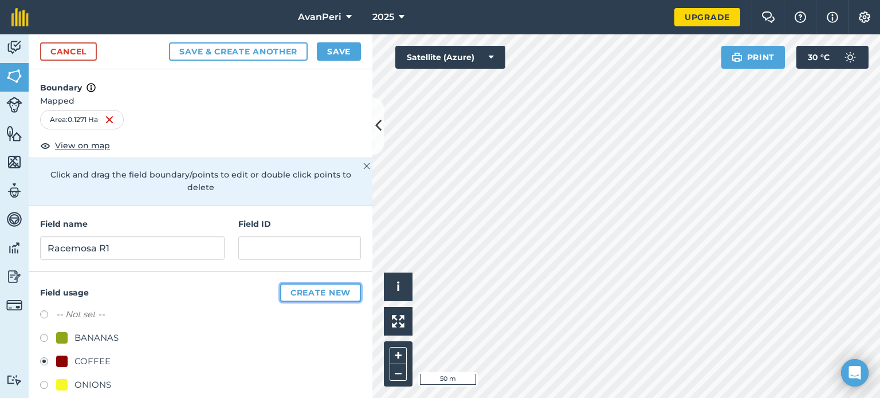
click at [310, 292] on button "Create new" at bounding box center [320, 293] width 81 height 18
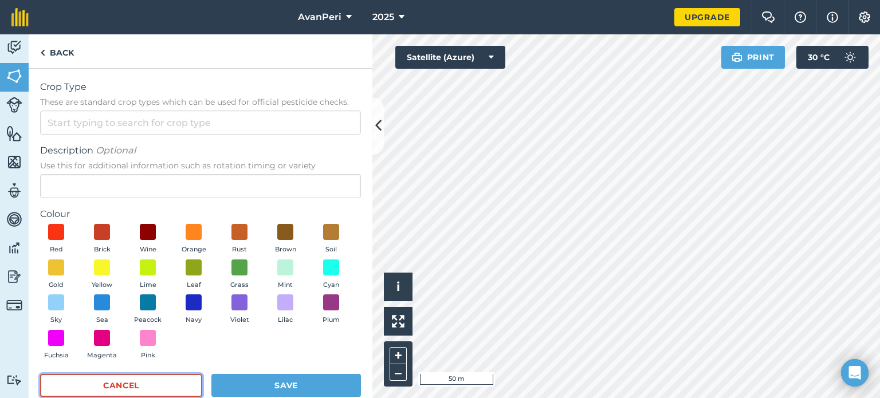
click at [184, 382] on button "Cancel" at bounding box center [121, 385] width 162 height 23
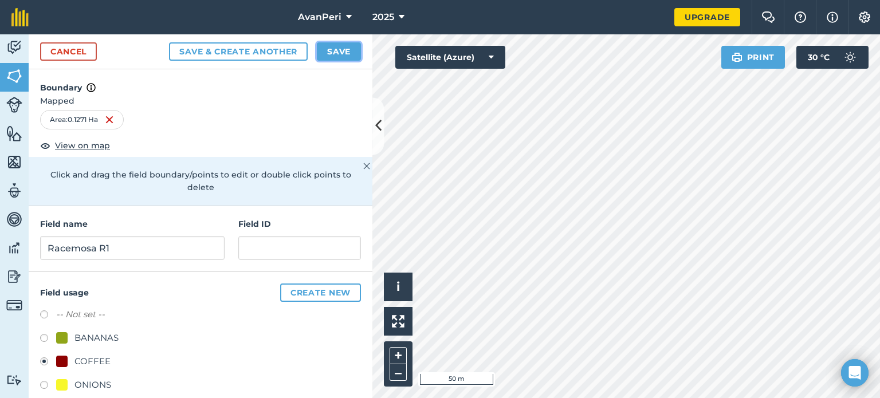
click at [339, 53] on button "Save" at bounding box center [339, 51] width 44 height 18
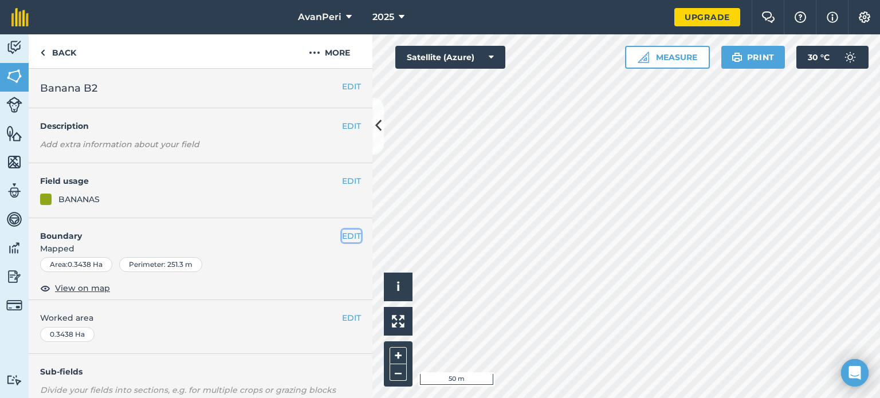
click at [342, 230] on button "EDIT" at bounding box center [351, 236] width 19 height 13
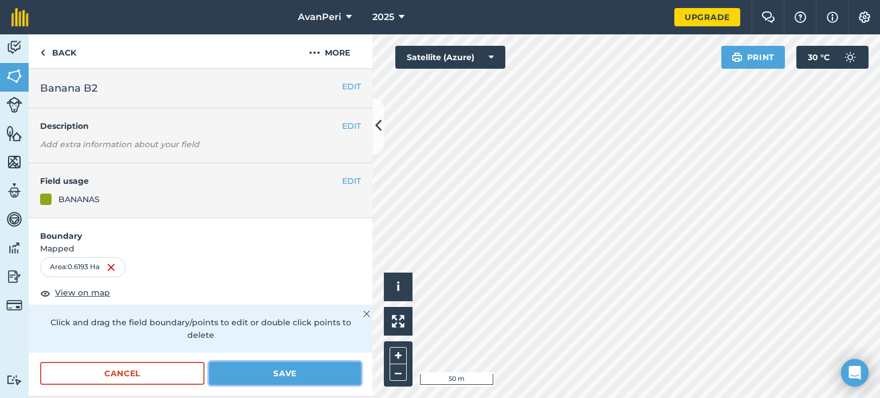
click at [258, 371] on button "Save" at bounding box center [285, 373] width 152 height 23
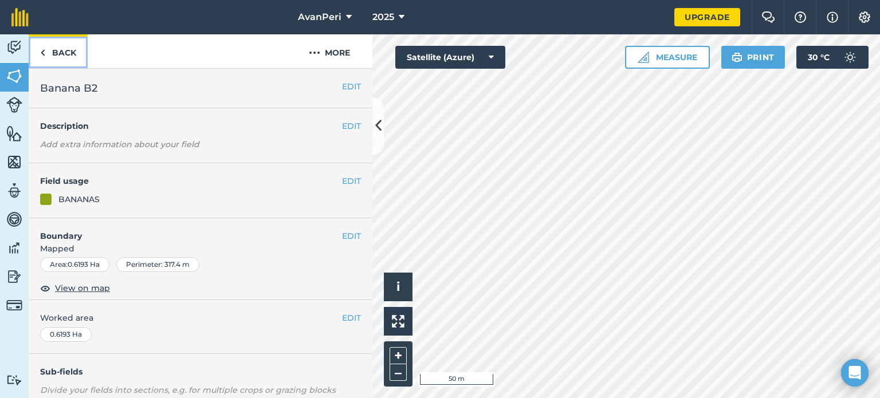
click at [55, 52] on link "Back" at bounding box center [58, 51] width 59 height 34
click at [58, 48] on link "Back" at bounding box center [58, 51] width 59 height 34
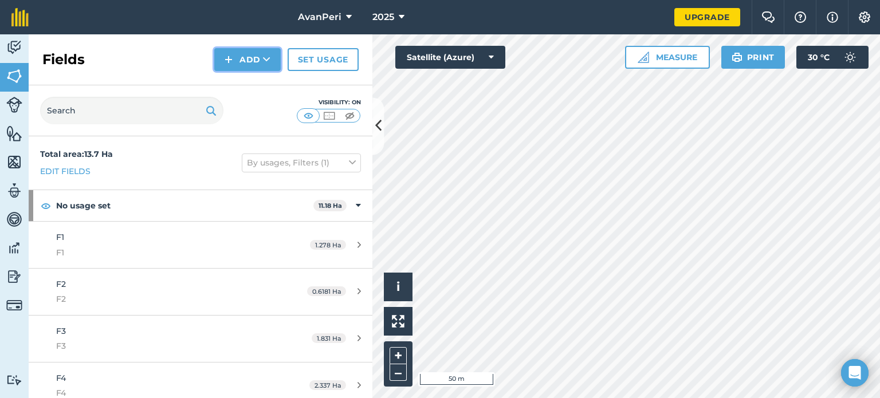
click at [252, 61] on button "Add" at bounding box center [247, 59] width 66 height 23
click at [251, 84] on link "Draw" at bounding box center [247, 85] width 63 height 25
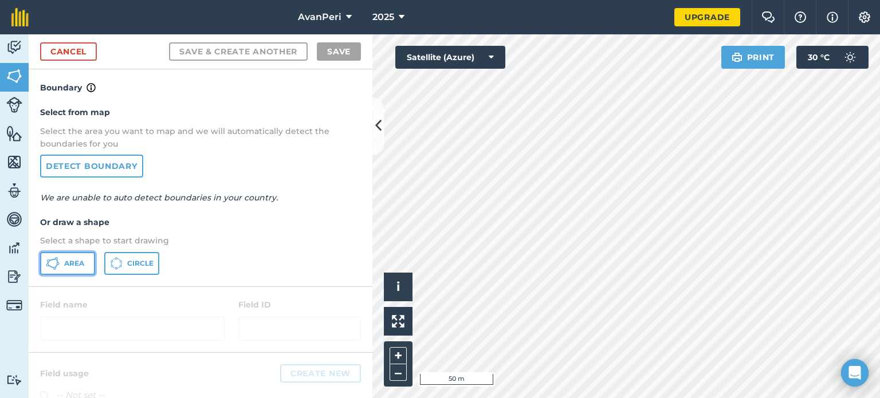
click at [76, 259] on span "Area" at bounding box center [74, 263] width 20 height 9
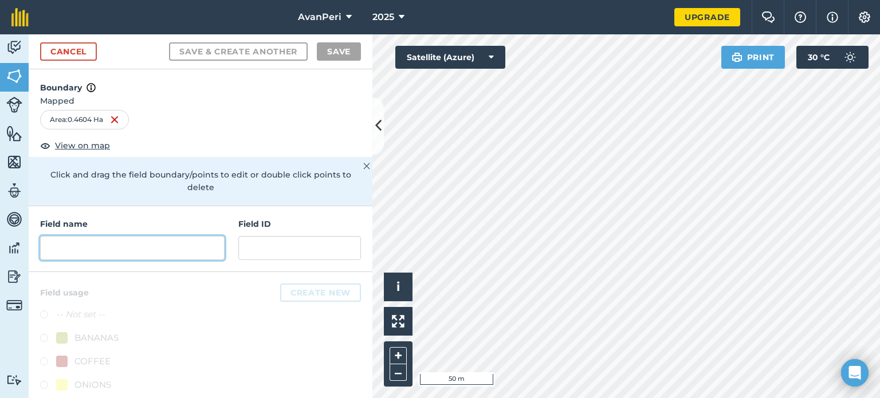
click at [91, 245] on input "text" at bounding box center [132, 248] width 184 height 24
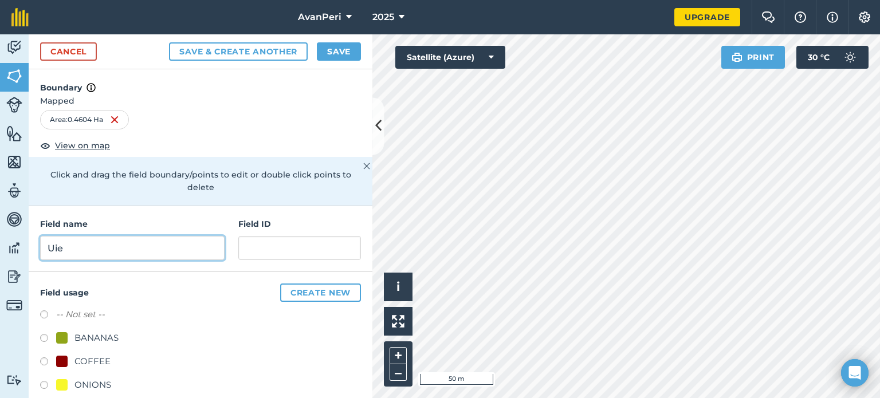
type input "Uie"
click at [44, 386] on label at bounding box center [48, 386] width 16 height 11
radio input "true"
click at [340, 50] on button "Save" at bounding box center [339, 51] width 44 height 18
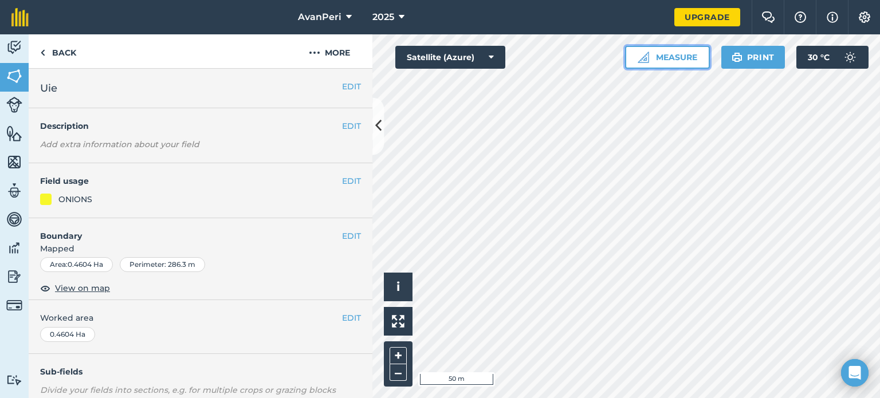
click at [663, 55] on button "Measure" at bounding box center [667, 57] width 85 height 23
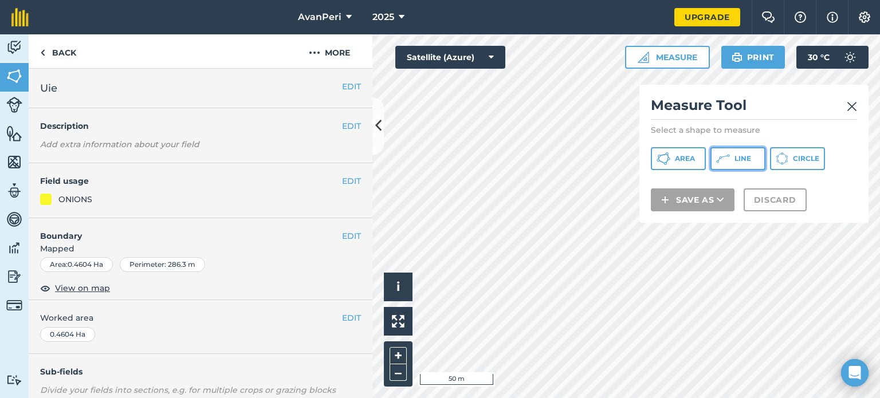
click at [728, 158] on icon at bounding box center [723, 159] width 14 height 14
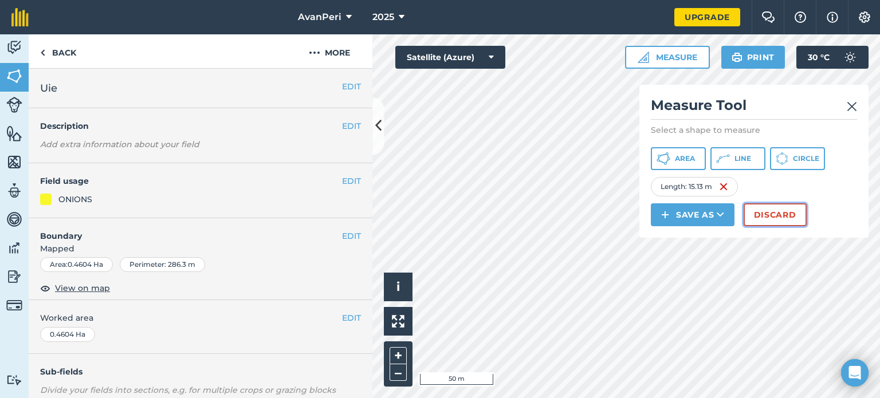
click at [760, 219] on button "Discard" at bounding box center [775, 214] width 63 height 23
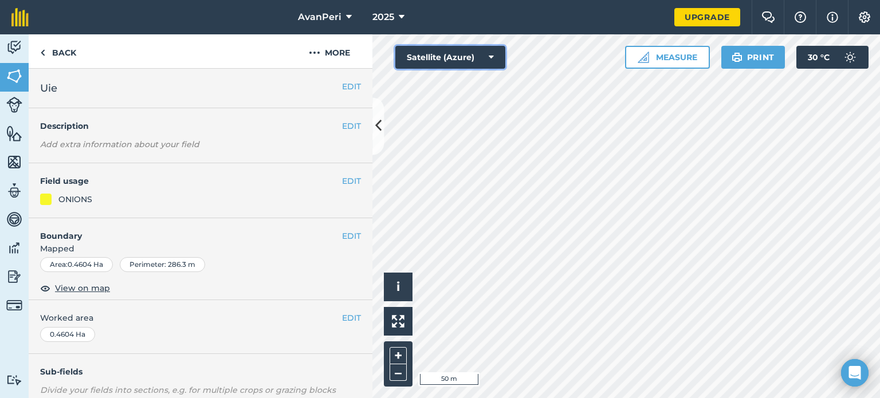
click at [489, 56] on icon at bounding box center [491, 57] width 5 height 11
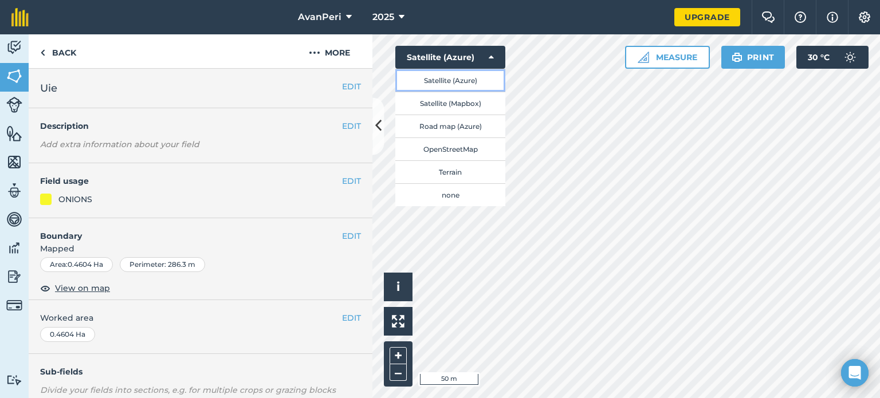
click at [489, 83] on button "Satellite (Azure)" at bounding box center [450, 80] width 110 height 23
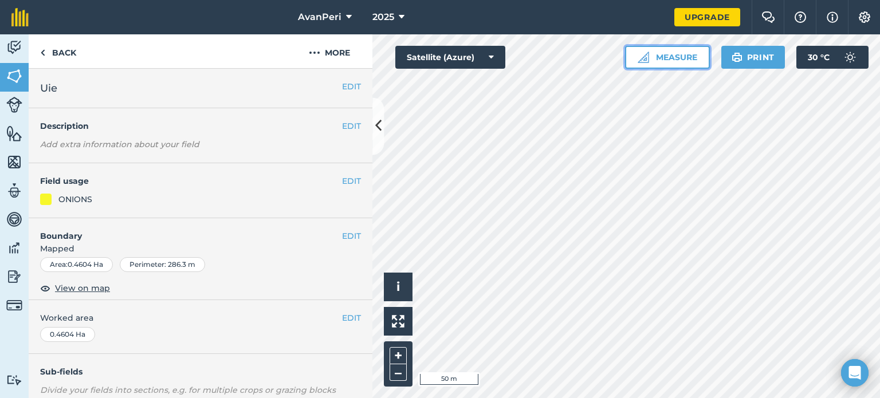
click at [666, 52] on button "Measure" at bounding box center [667, 57] width 85 height 23
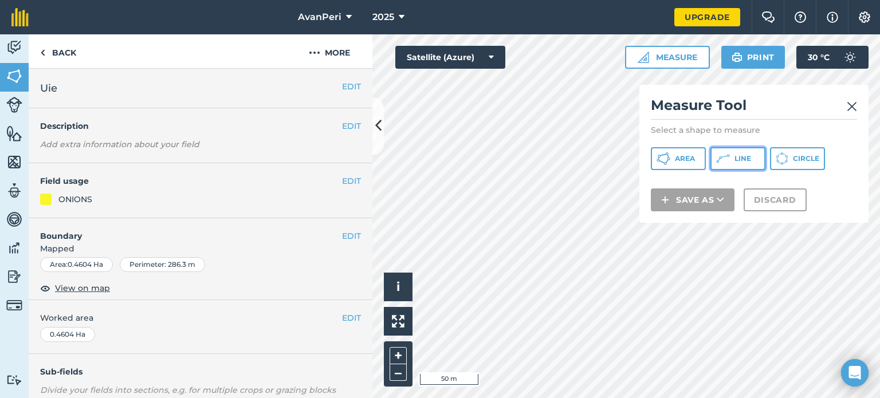
click at [729, 153] on icon at bounding box center [723, 159] width 14 height 14
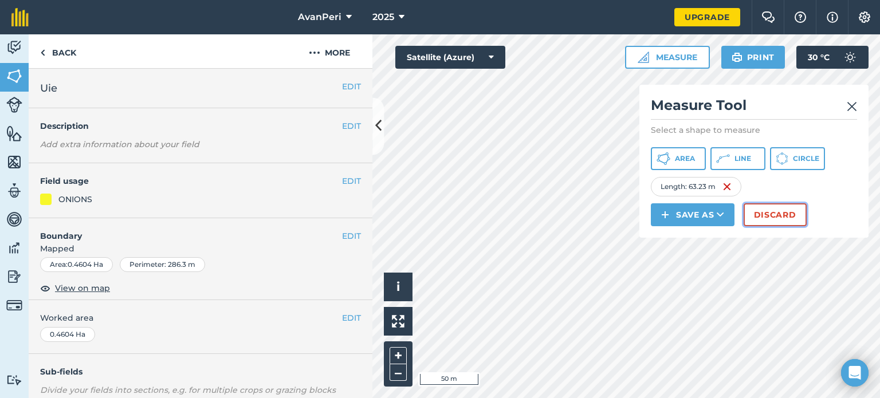
click at [768, 216] on button "Discard" at bounding box center [775, 214] width 63 height 23
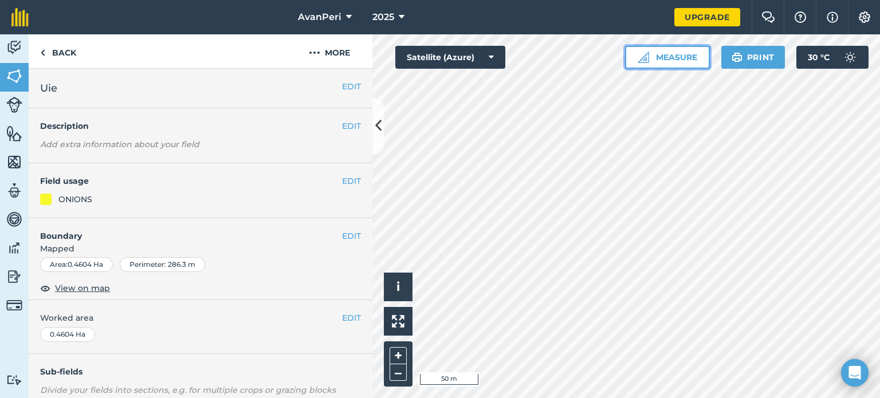
click at [669, 57] on button "Measure" at bounding box center [667, 57] width 85 height 23
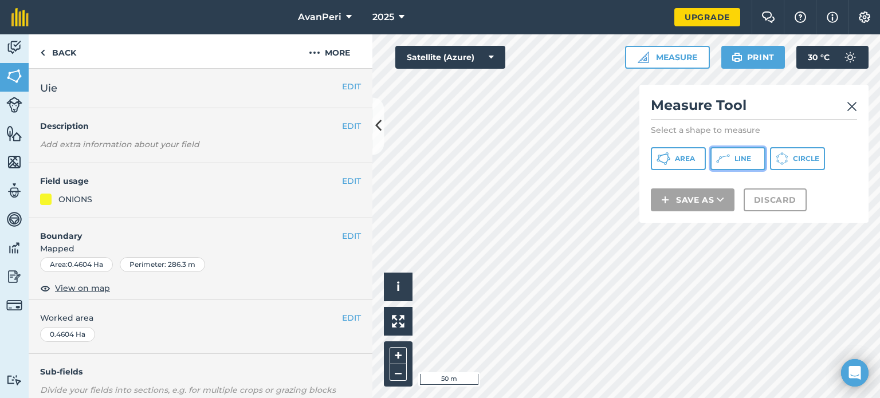
click at [732, 163] on button "Line" at bounding box center [737, 158] width 55 height 23
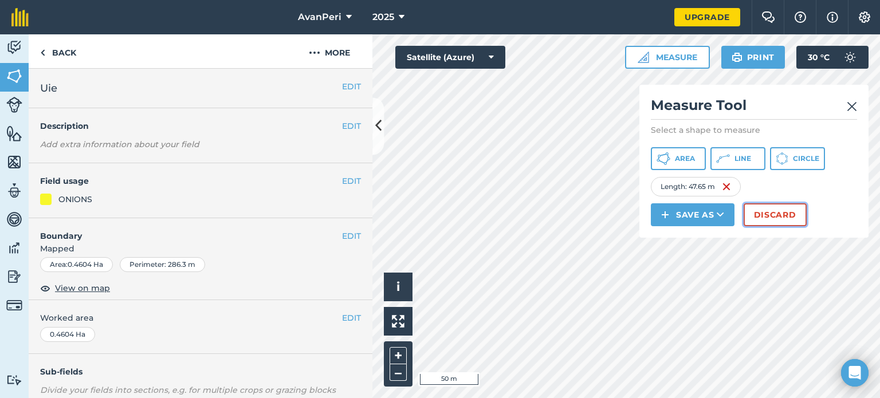
click at [781, 218] on button "Discard" at bounding box center [775, 214] width 63 height 23
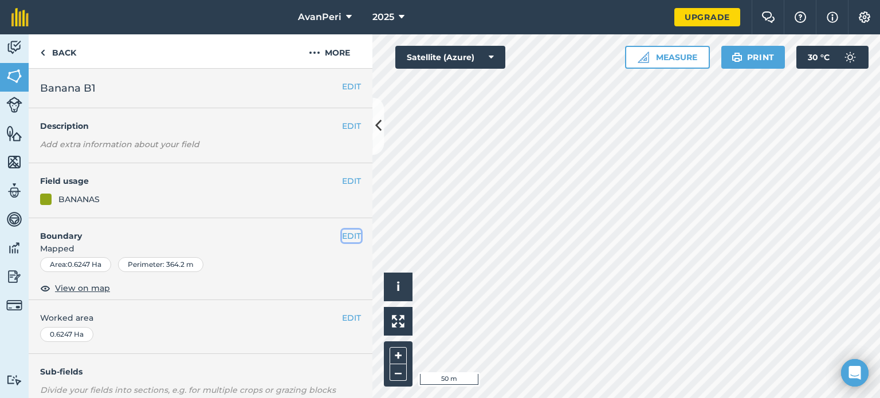
click at [342, 234] on button "EDIT" at bounding box center [351, 236] width 19 height 13
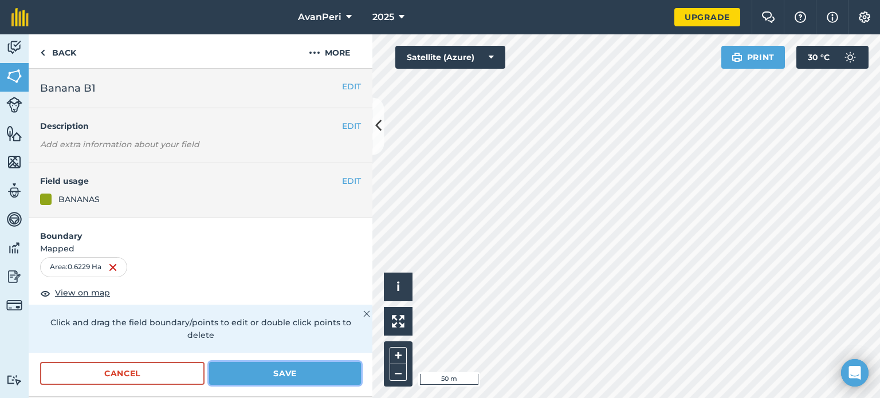
click at [280, 371] on button "Save" at bounding box center [285, 373] width 152 height 23
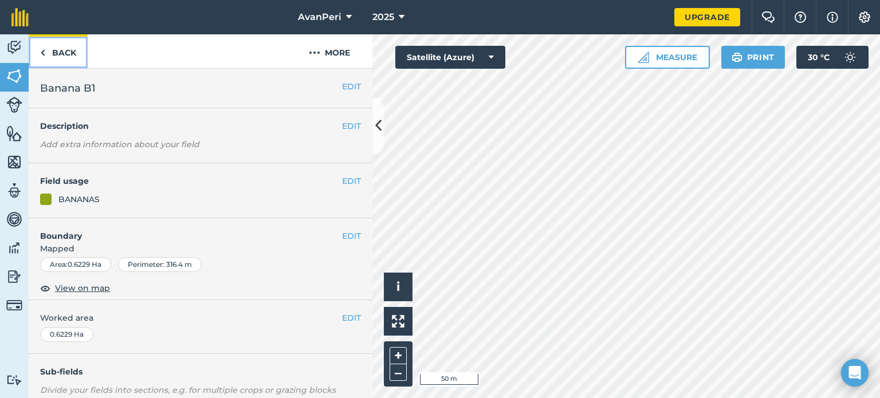
click at [55, 50] on link "Back" at bounding box center [58, 51] width 59 height 34
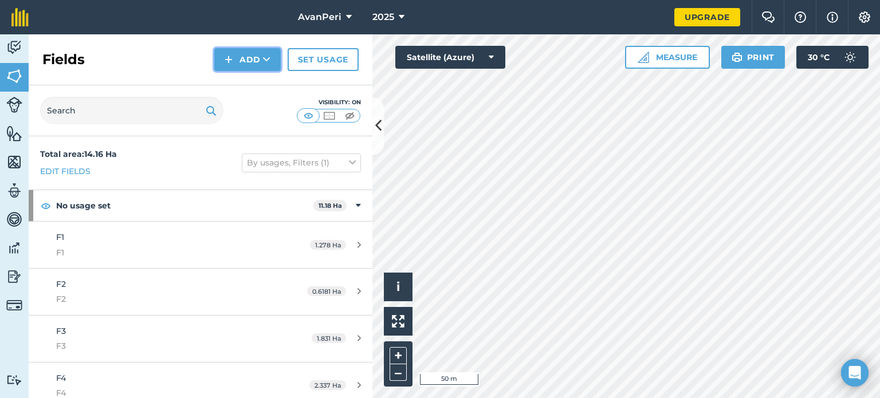
click at [252, 57] on button "Add" at bounding box center [247, 59] width 66 height 23
click at [252, 86] on link "Draw" at bounding box center [247, 85] width 63 height 25
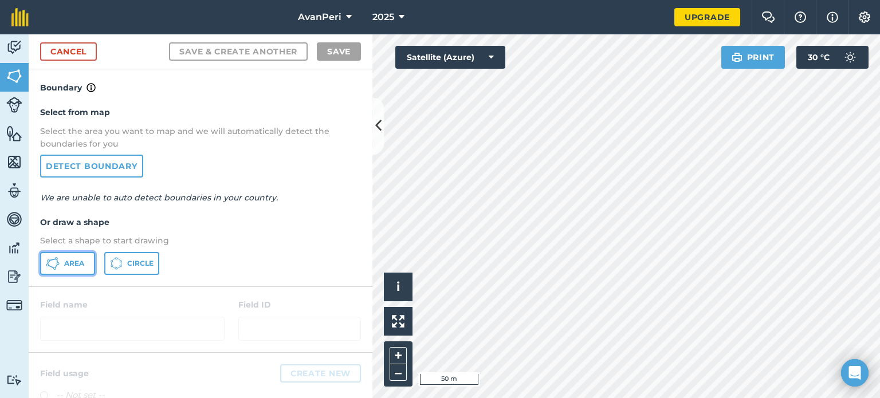
click at [85, 265] on button "Area" at bounding box center [67, 263] width 55 height 23
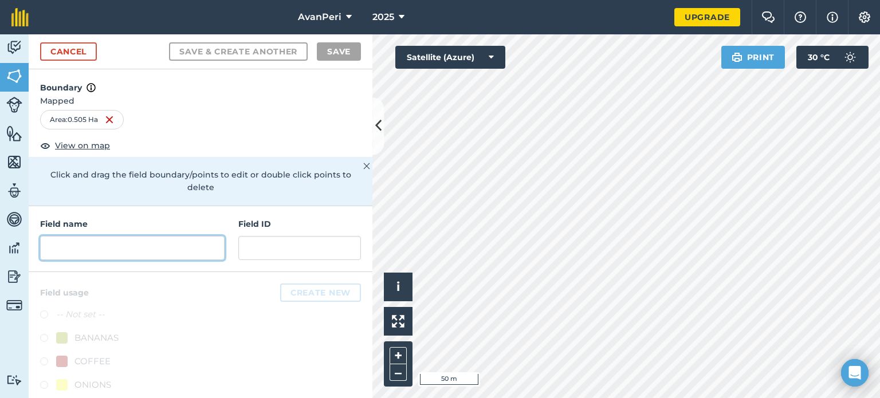
click at [136, 247] on input "text" at bounding box center [132, 248] width 184 height 24
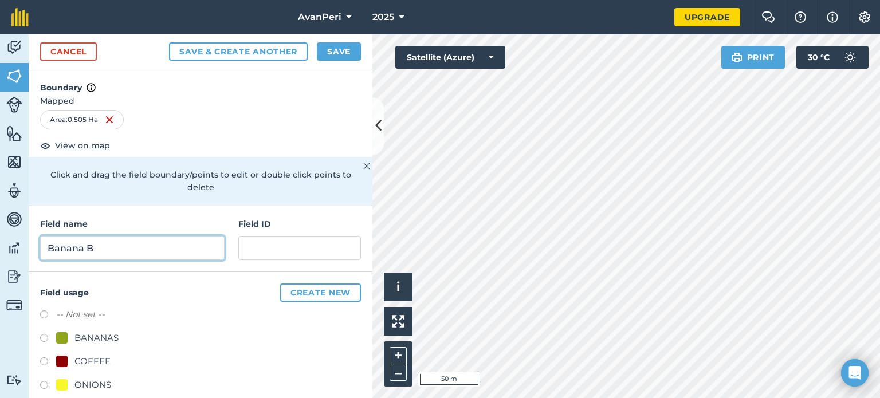
type input "Banana B"
click at [41, 335] on label at bounding box center [48, 339] width 16 height 11
radio input "true"
click at [331, 51] on button "Save" at bounding box center [339, 51] width 44 height 18
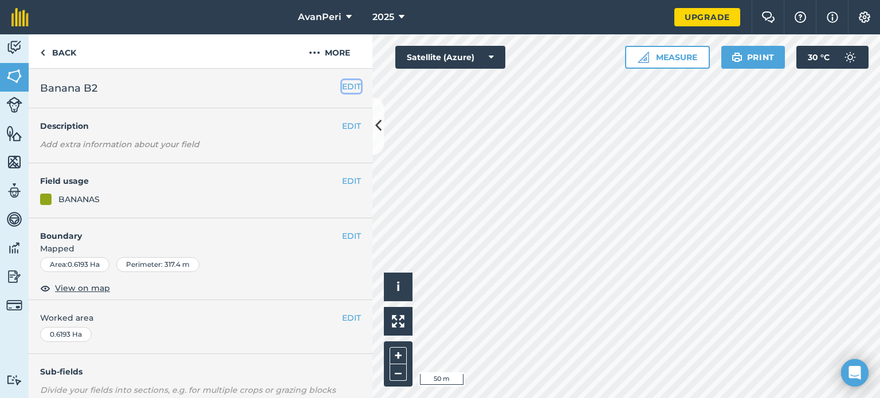
click at [342, 84] on button "EDIT" at bounding box center [351, 86] width 19 height 13
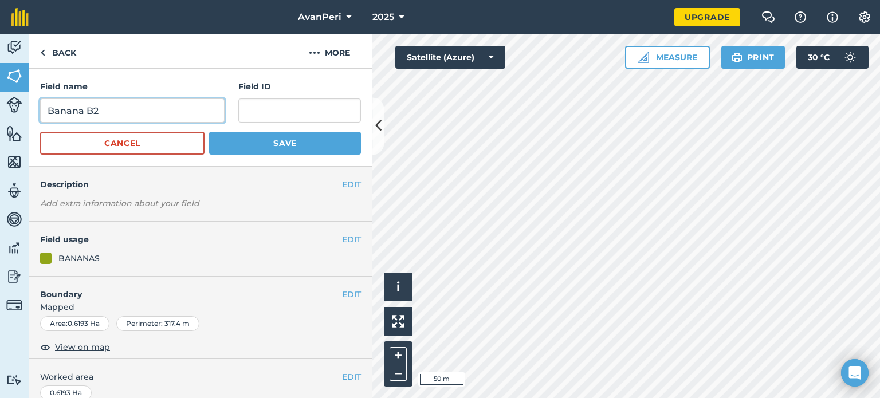
click at [112, 113] on input "Banana B2" at bounding box center [132, 111] width 184 height 24
type input "Banana B3"
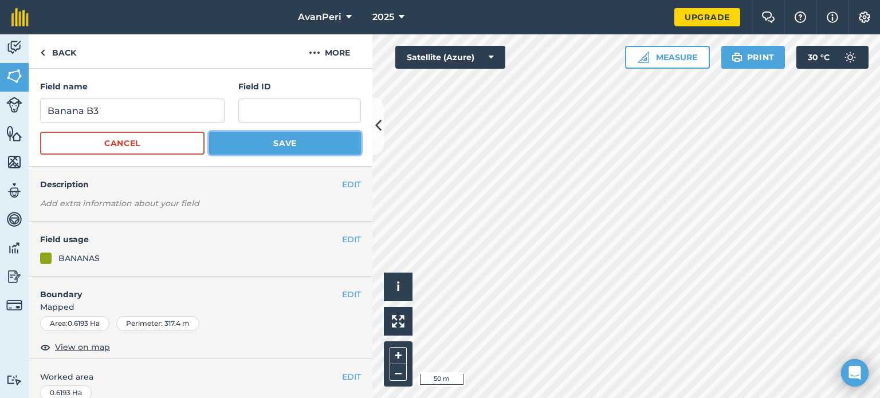
click at [244, 140] on button "Save" at bounding box center [285, 143] width 152 height 23
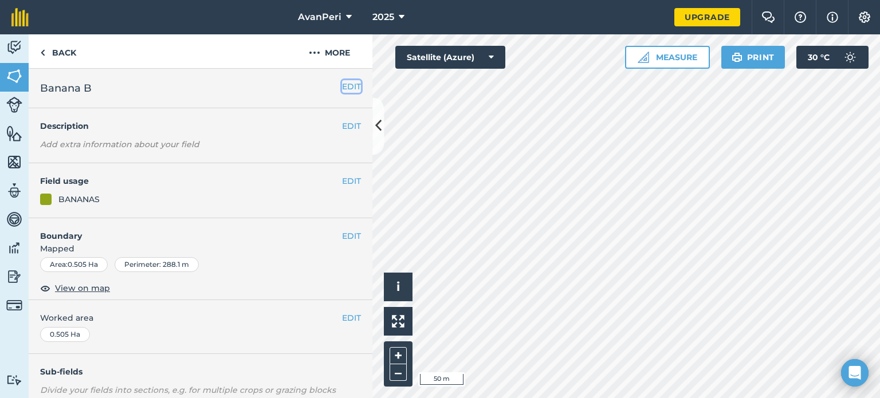
click at [342, 88] on button "EDIT" at bounding box center [351, 86] width 19 height 13
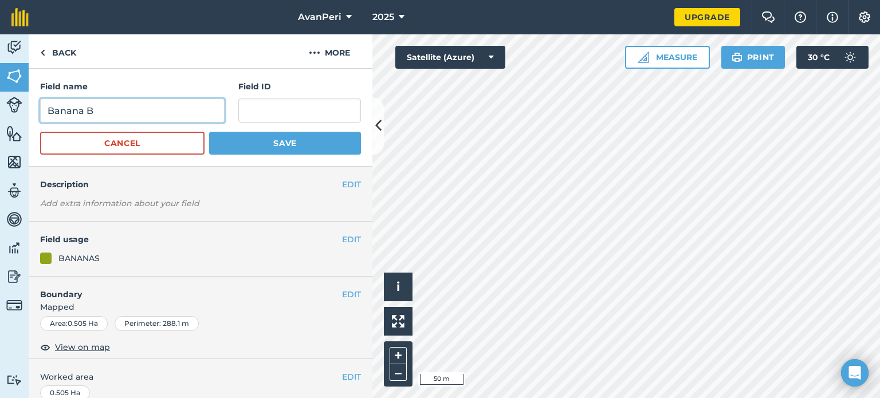
click at [150, 107] on input "Banana B" at bounding box center [132, 111] width 184 height 24
type input "Banana B2"
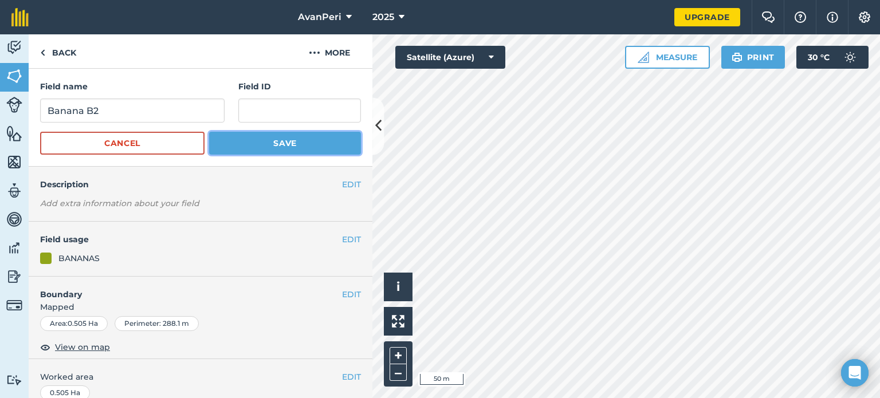
click at [245, 144] on button "Save" at bounding box center [285, 143] width 152 height 23
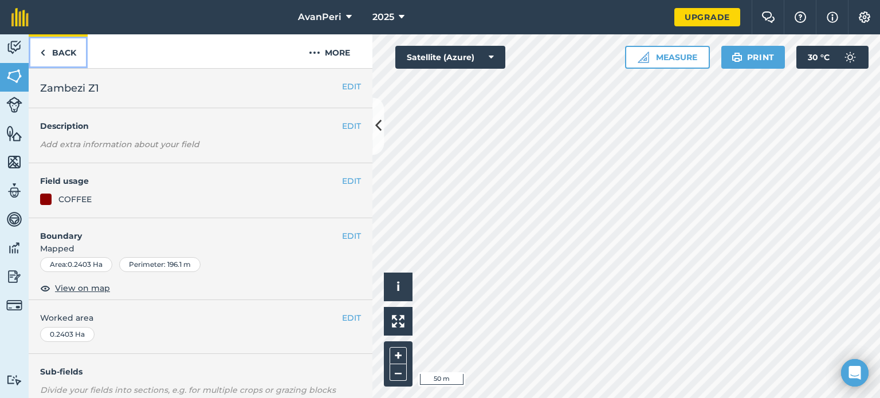
click at [61, 52] on link "Back" at bounding box center [58, 51] width 59 height 34
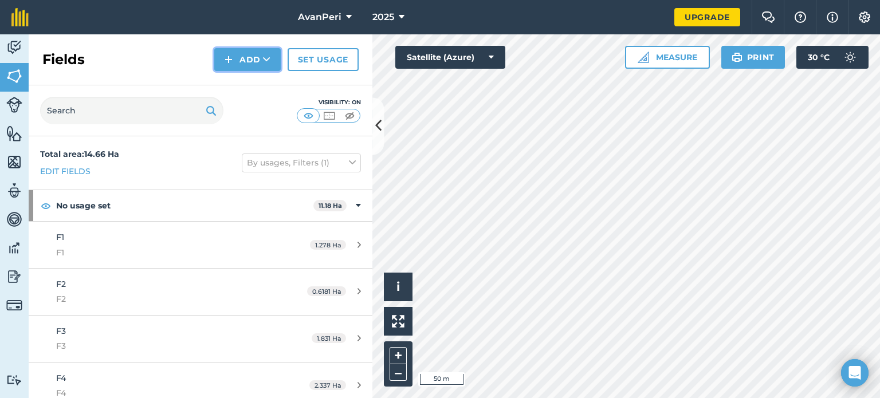
click at [261, 59] on button "Add" at bounding box center [247, 59] width 66 height 23
click at [249, 82] on link "Draw" at bounding box center [247, 85] width 63 height 25
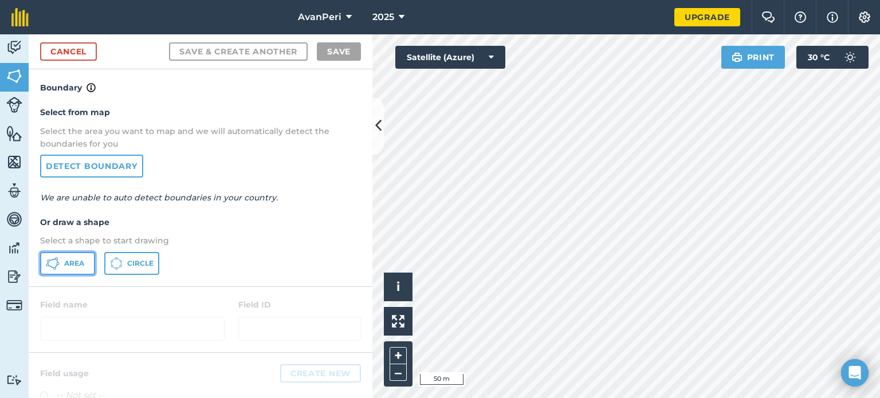
click at [72, 262] on span "Area" at bounding box center [74, 263] width 20 height 9
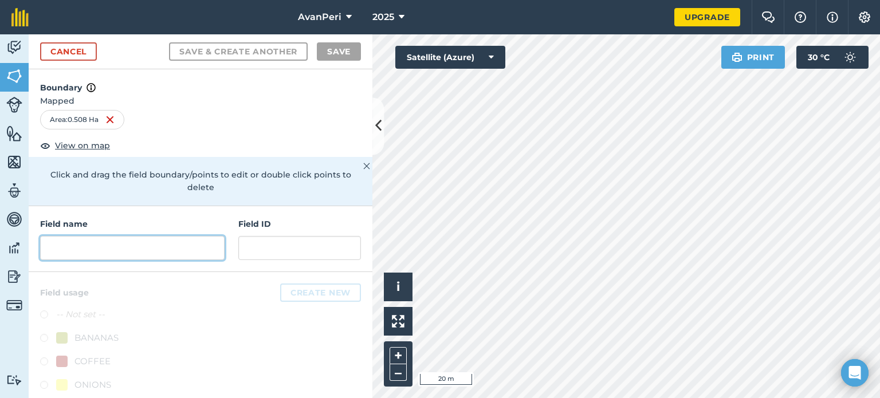
click at [144, 249] on input "text" at bounding box center [132, 248] width 184 height 24
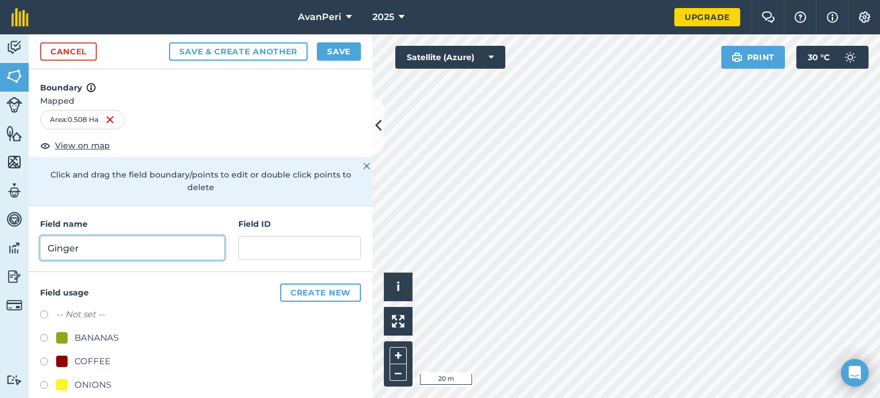
type input "Ginger"
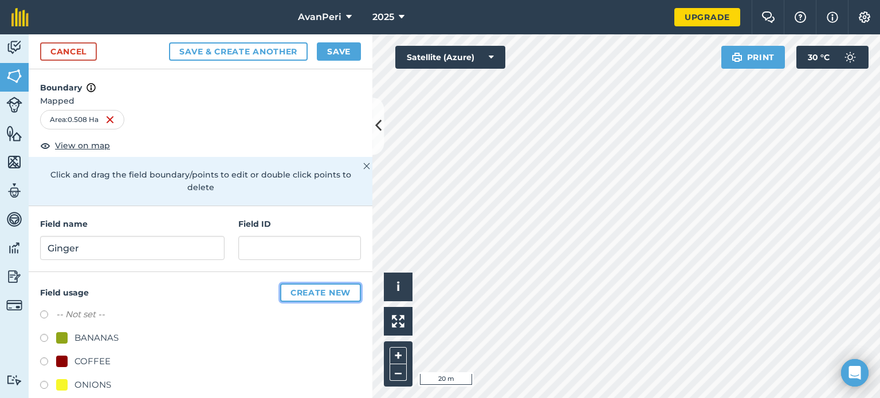
click at [310, 294] on button "Create new" at bounding box center [320, 293] width 81 height 18
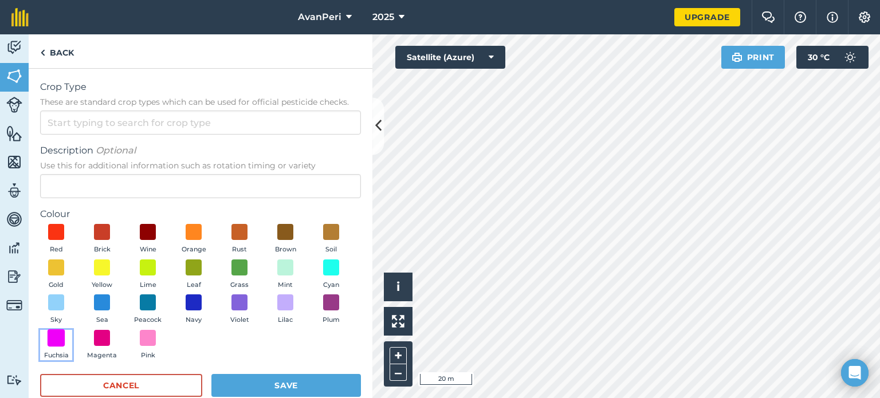
click at [65, 339] on span at bounding box center [57, 338] width 18 height 18
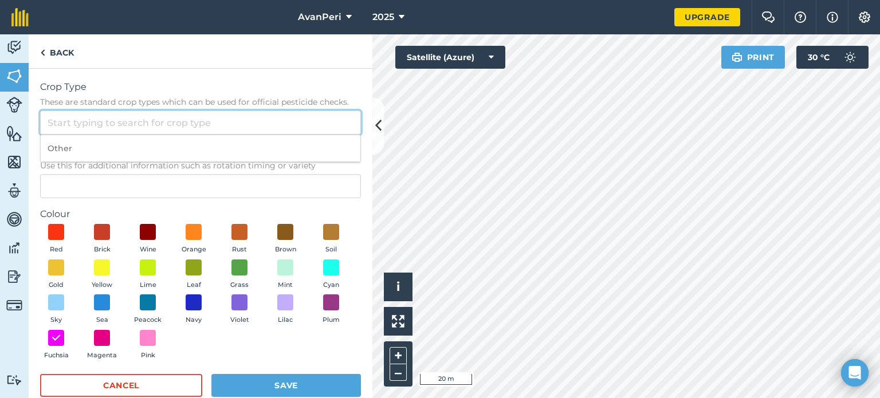
click at [124, 125] on input "Crop Type These are standard crop types which can be used for official pesticid…" at bounding box center [200, 123] width 321 height 24
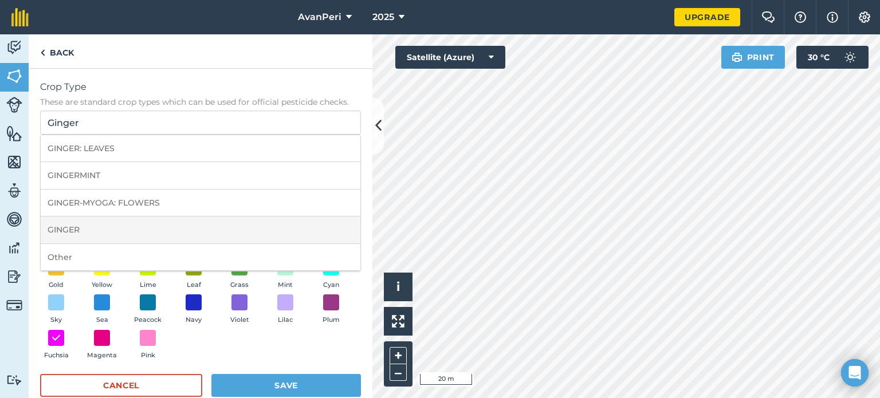
click at [95, 227] on li "GINGER" at bounding box center [201, 230] width 320 height 27
type input "GINGER"
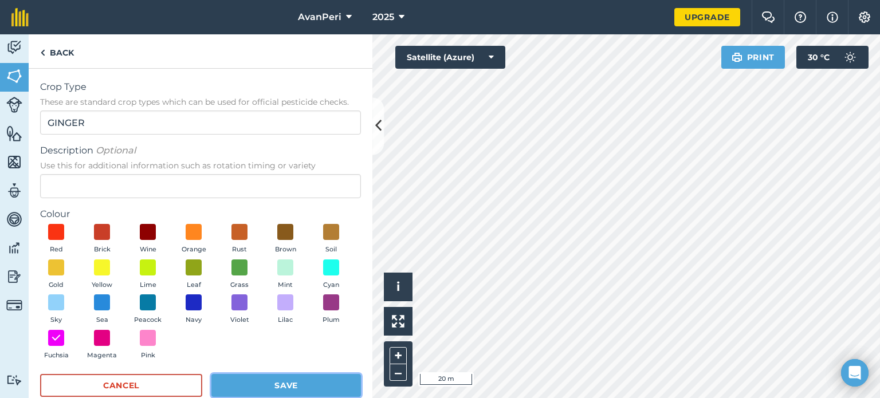
click at [238, 385] on button "Save" at bounding box center [286, 385] width 150 height 23
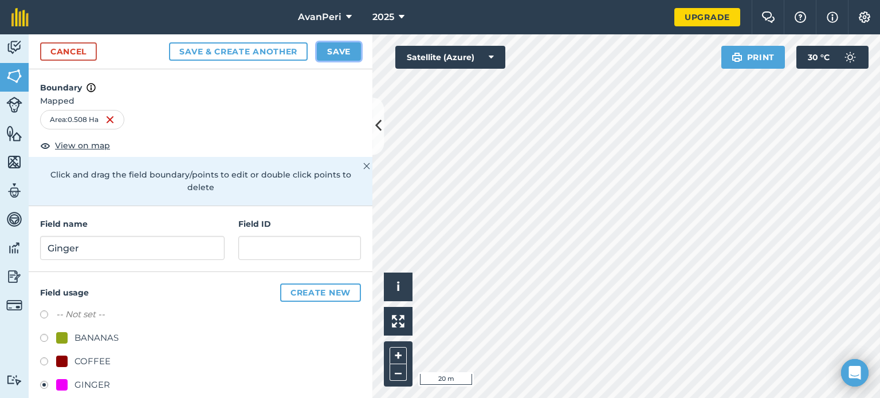
click at [335, 55] on button "Save" at bounding box center [339, 51] width 44 height 18
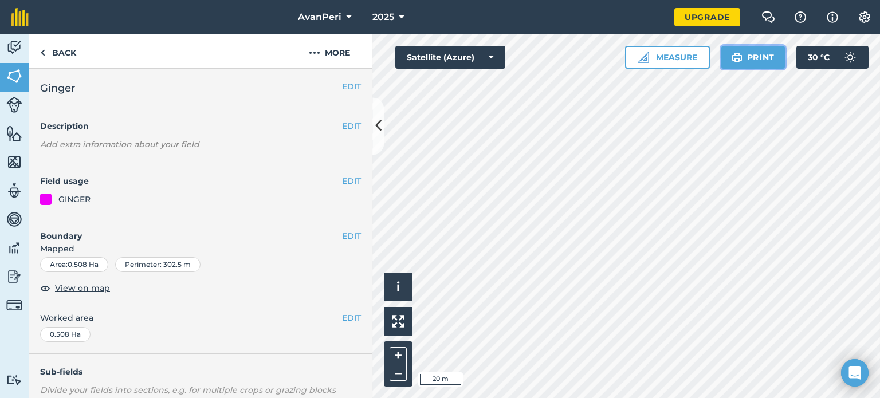
click at [737, 55] on img at bounding box center [737, 57] width 11 height 14
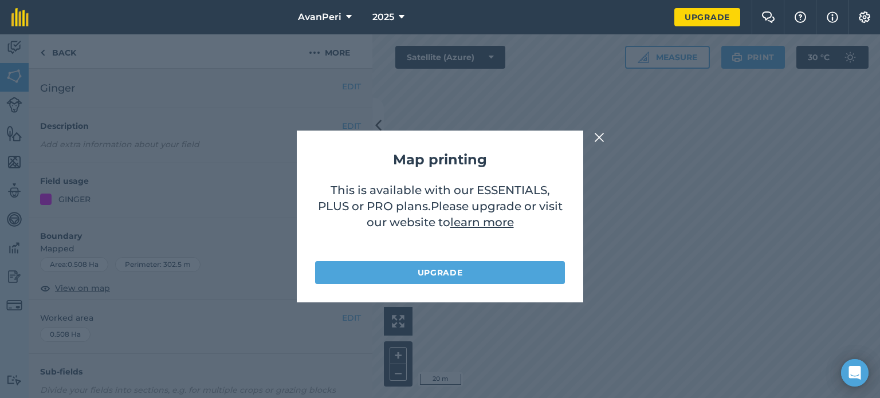
click at [596, 139] on img at bounding box center [599, 138] width 10 height 14
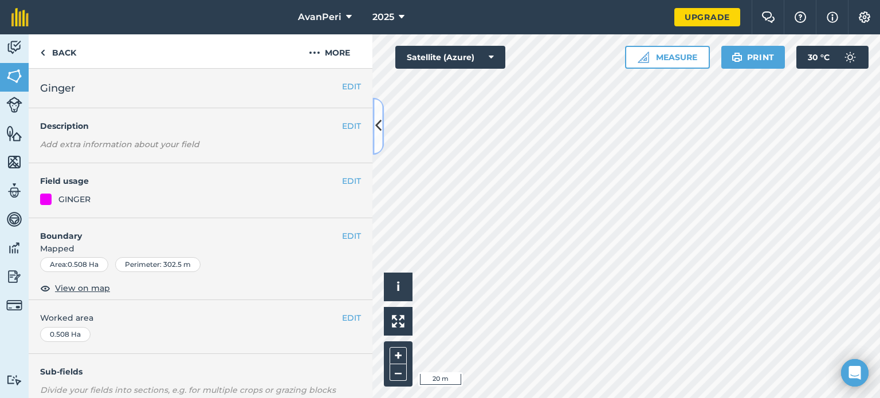
click at [380, 128] on icon at bounding box center [378, 126] width 6 height 20
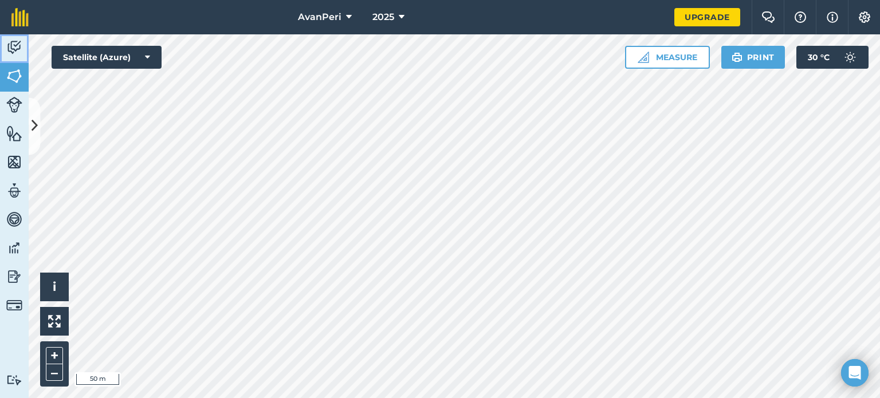
click at [9, 42] on img at bounding box center [14, 47] width 16 height 17
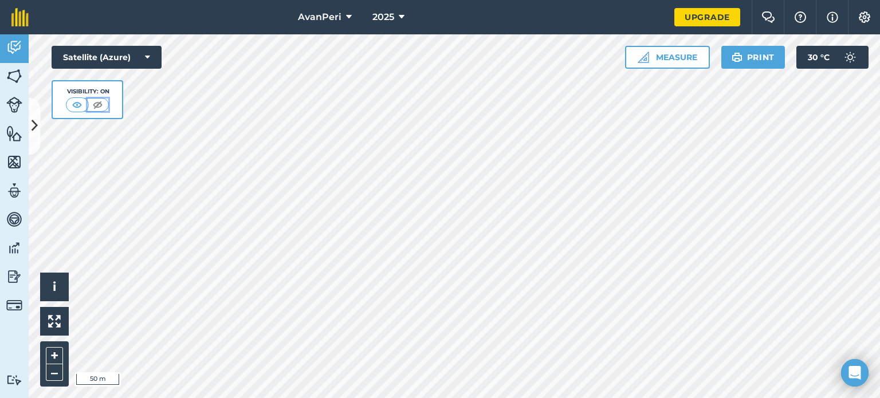
click at [97, 105] on img at bounding box center [98, 104] width 14 height 11
click at [16, 73] on img at bounding box center [14, 76] width 16 height 17
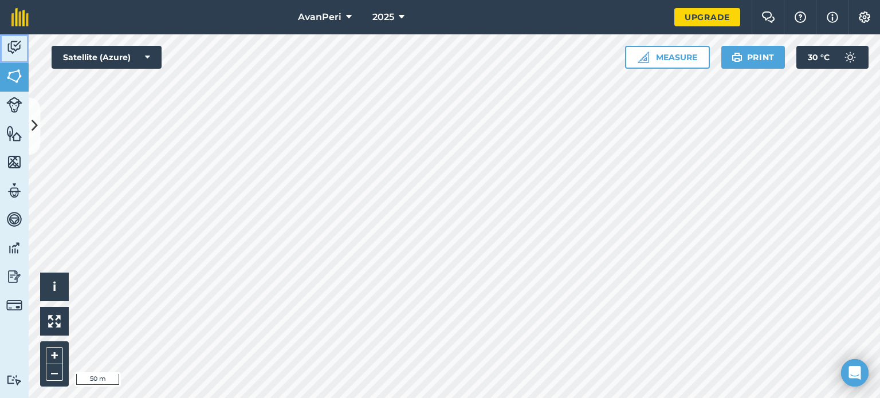
click at [14, 41] on img at bounding box center [14, 47] width 16 height 17
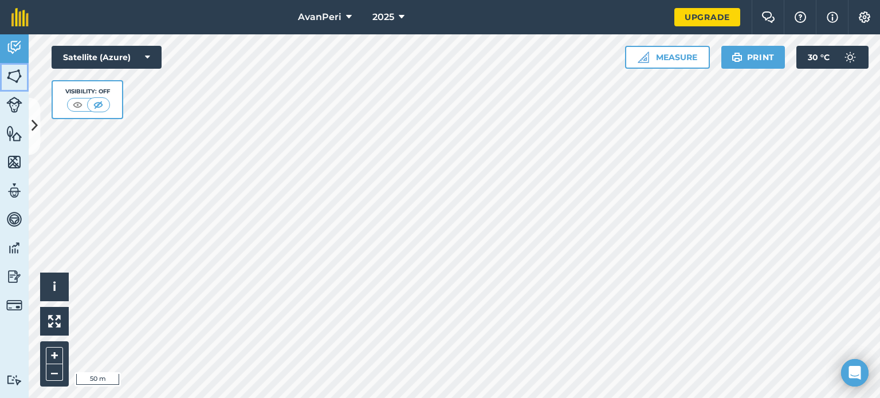
click at [16, 77] on img at bounding box center [14, 76] width 16 height 17
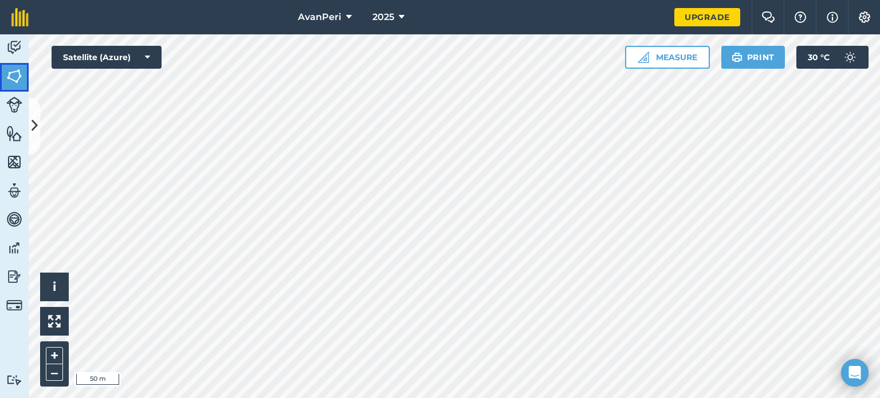
click at [16, 77] on img at bounding box center [14, 76] width 16 height 17
click at [37, 121] on icon at bounding box center [35, 126] width 6 height 20
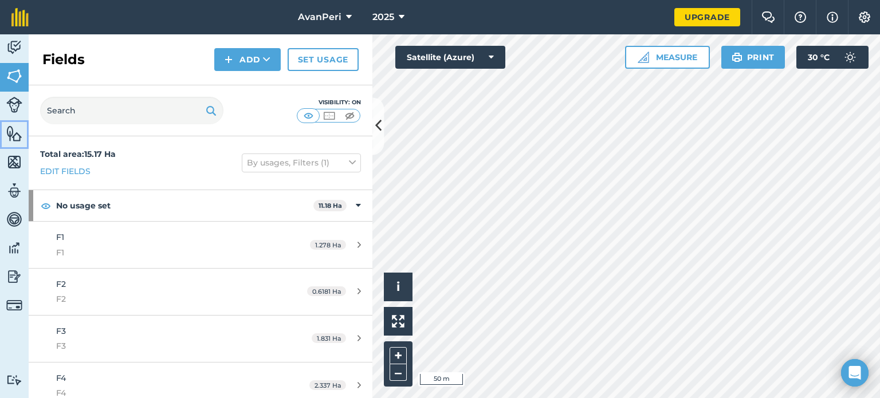
click at [13, 135] on img at bounding box center [14, 133] width 16 height 17
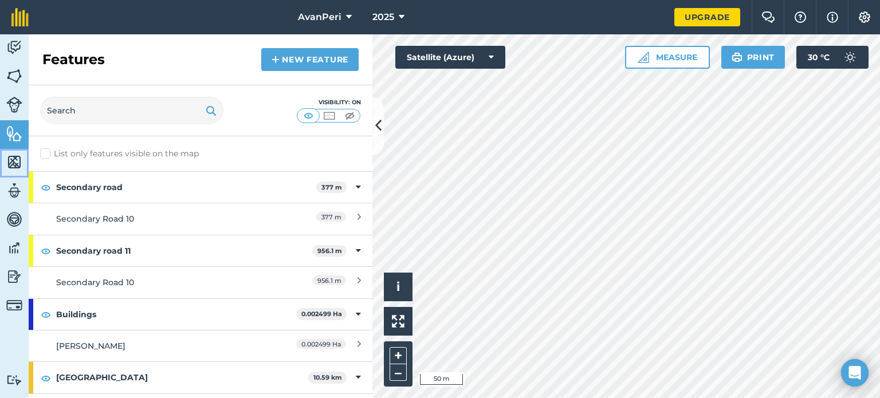
click at [14, 162] on img at bounding box center [14, 162] width 16 height 17
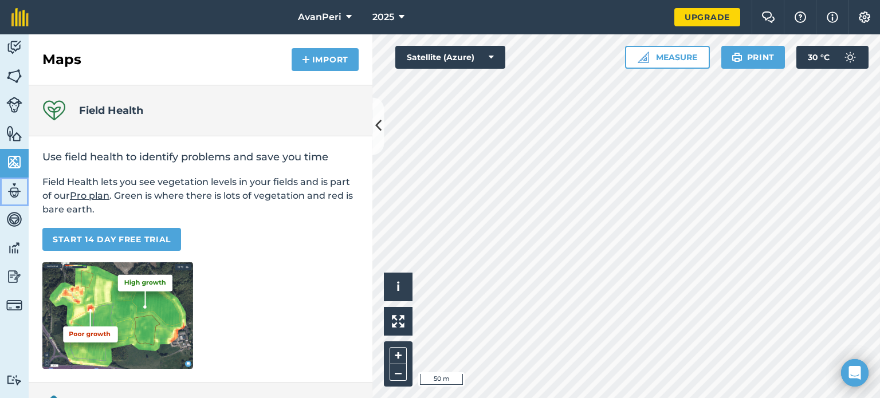
click at [11, 190] on img at bounding box center [14, 190] width 16 height 17
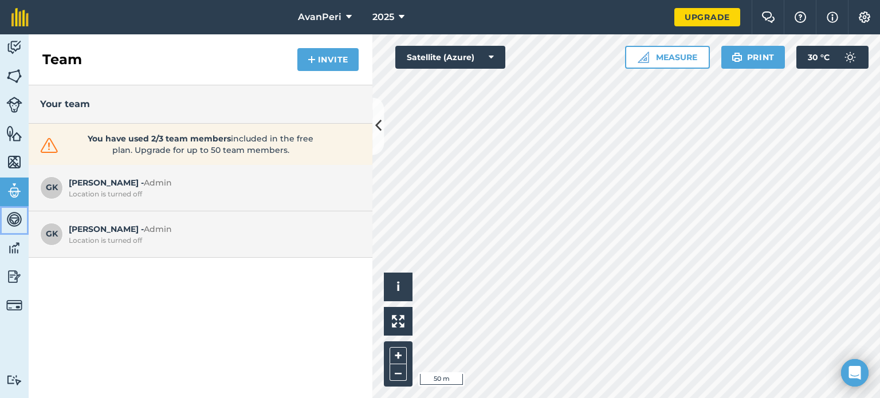
click at [11, 219] on img at bounding box center [14, 219] width 16 height 17
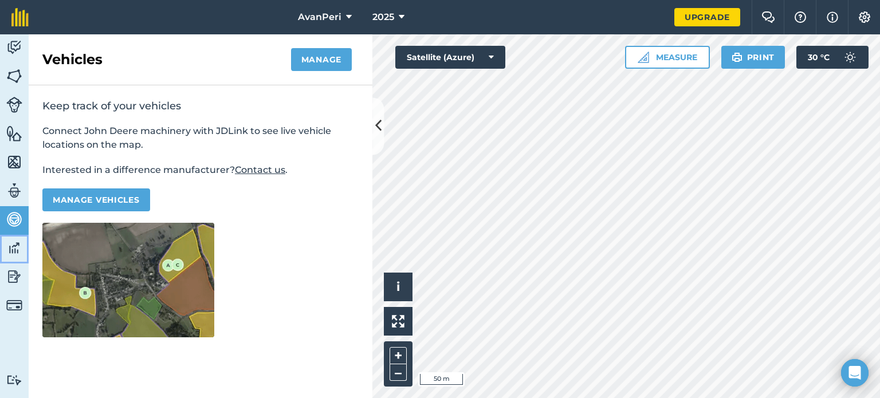
click at [14, 250] on img at bounding box center [14, 247] width 16 height 17
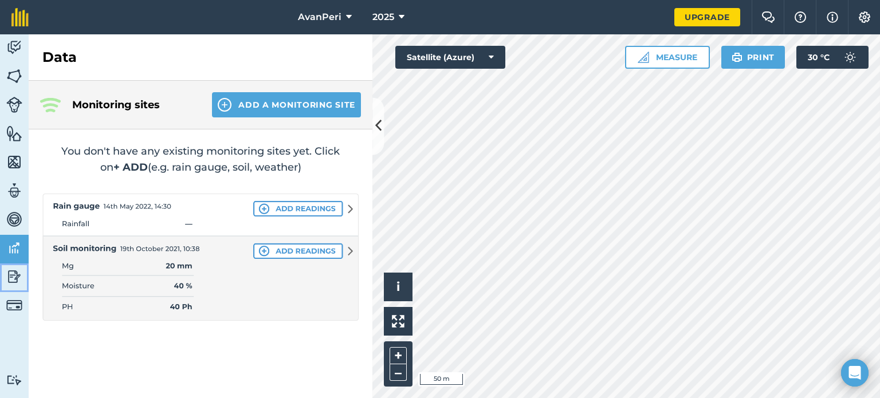
click at [12, 277] on img at bounding box center [14, 276] width 16 height 17
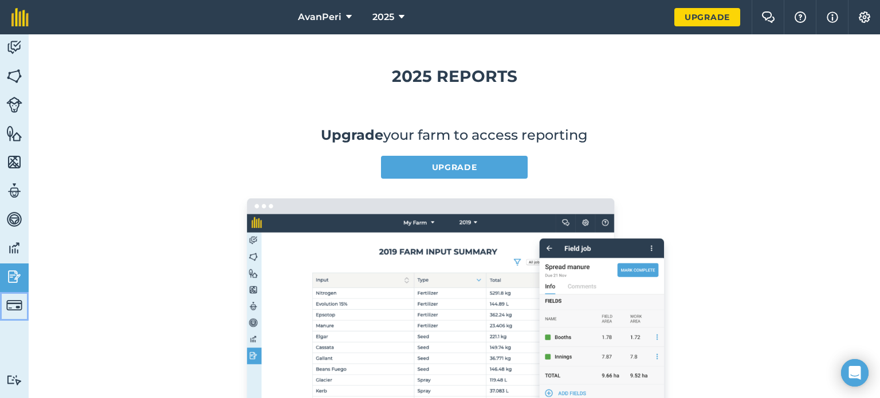
click at [11, 302] on img at bounding box center [14, 305] width 16 height 16
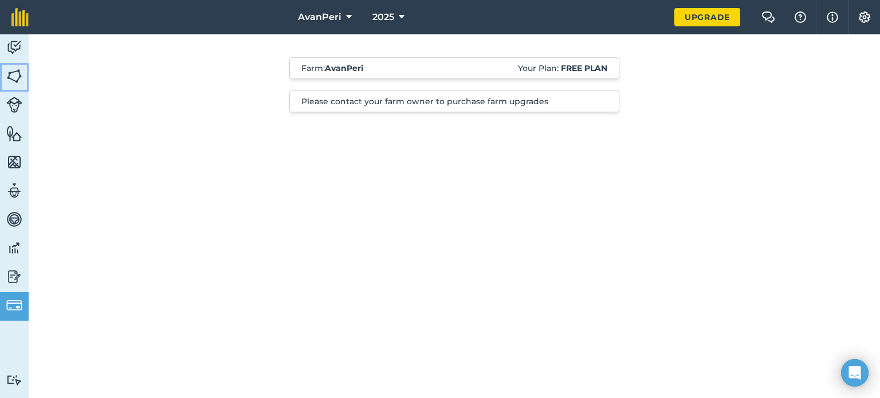
click at [13, 75] on img at bounding box center [14, 76] width 16 height 17
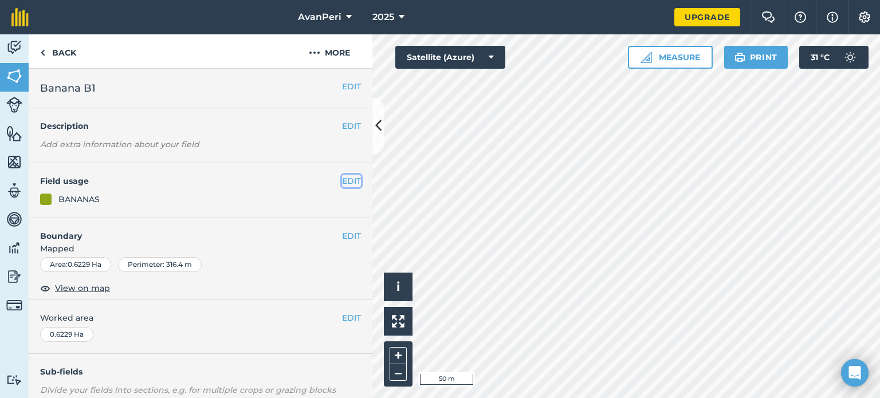
click at [342, 180] on button "EDIT" at bounding box center [351, 181] width 19 height 13
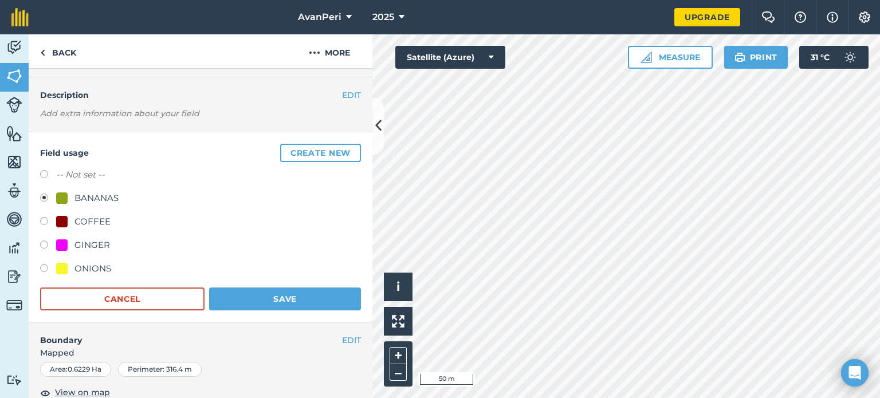
scroll to position [57, 0]
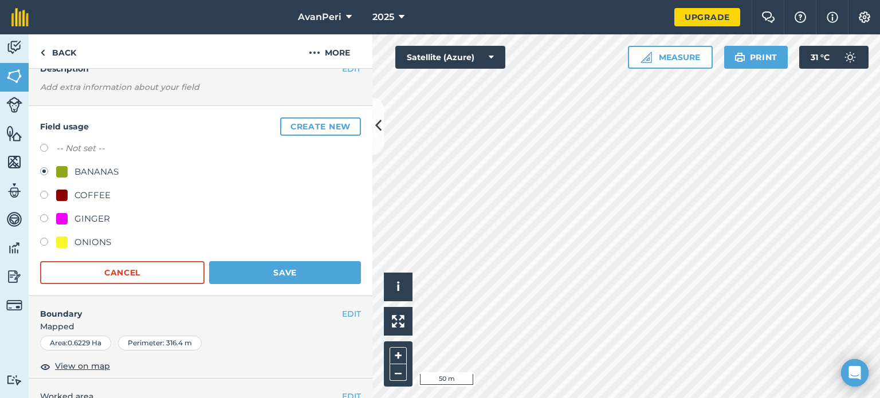
click at [94, 169] on div "BANANAS" at bounding box center [96, 172] width 44 height 14
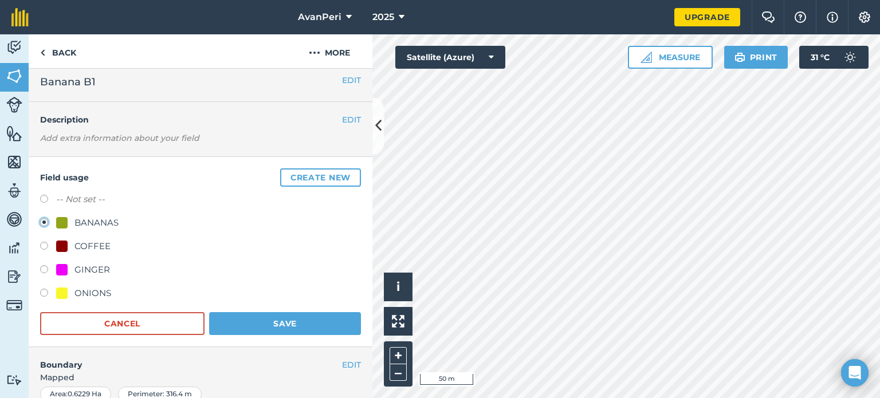
scroll to position [0, 0]
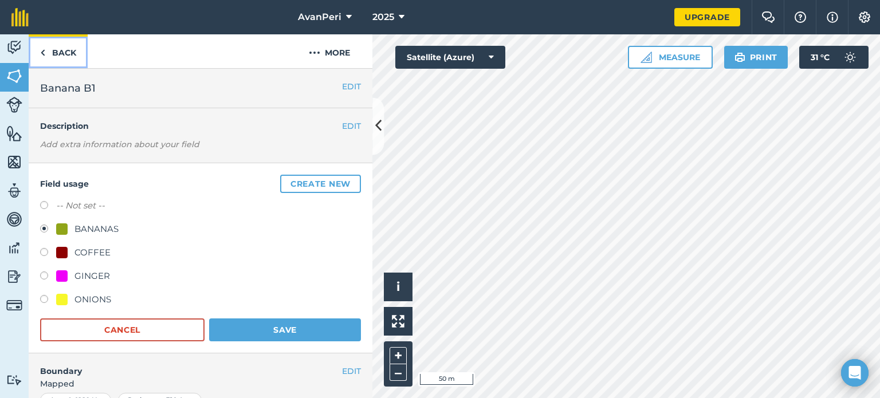
click at [45, 52] on link "Back" at bounding box center [58, 51] width 59 height 34
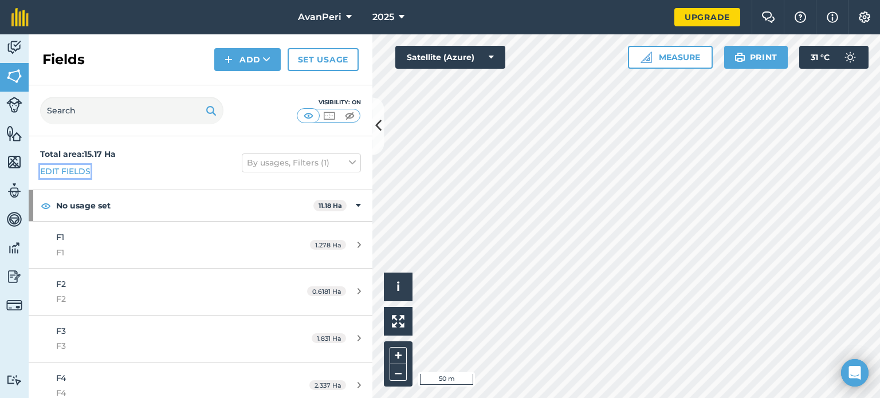
click at [77, 171] on link "Edit fields" at bounding box center [65, 171] width 50 height 13
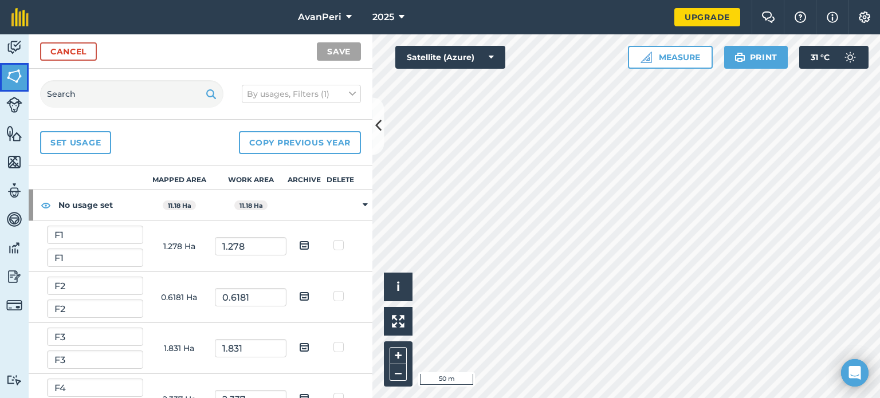
click at [14, 80] on img at bounding box center [14, 76] width 16 height 17
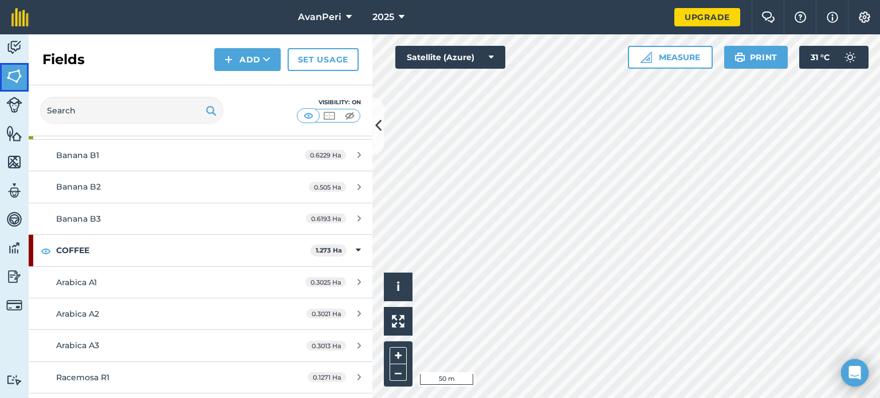
scroll to position [363, 0]
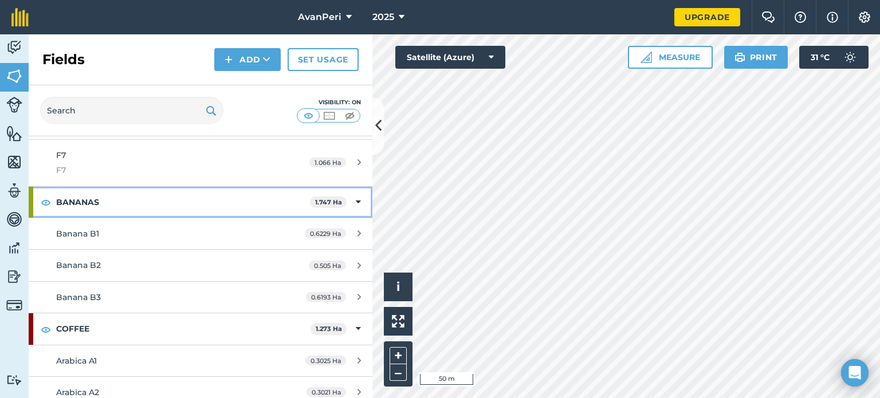
click at [107, 201] on strong "BANANAS" at bounding box center [183, 202] width 254 height 31
click at [358, 200] on icon at bounding box center [359, 202] width 3 height 13
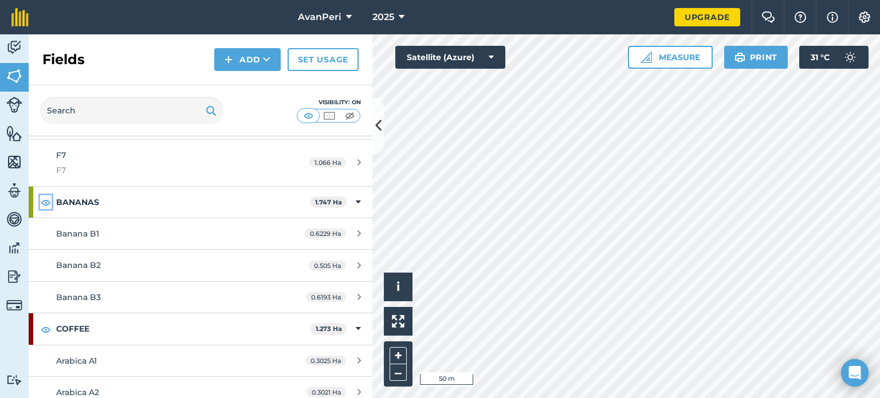
click at [44, 199] on img at bounding box center [46, 202] width 10 height 14
click at [331, 116] on img at bounding box center [329, 115] width 14 height 11
click at [306, 112] on img at bounding box center [308, 115] width 14 height 11
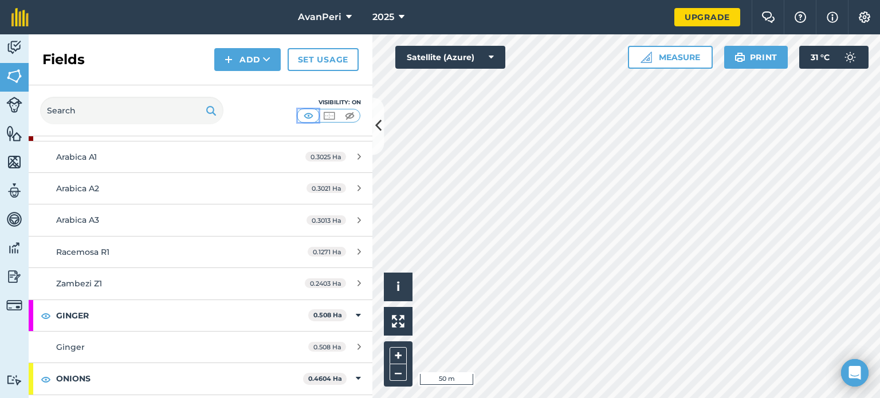
scroll to position [592, 0]
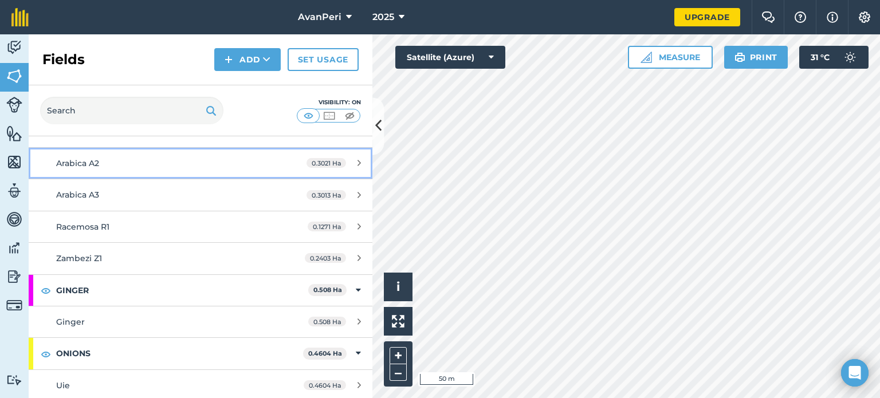
click at [121, 164] on div "Arabica A2" at bounding box center [163, 163] width 215 height 13
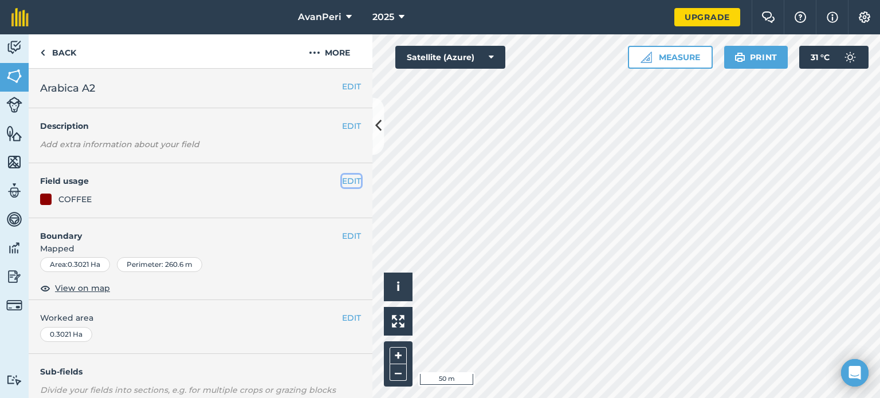
click at [345, 179] on button "EDIT" at bounding box center [351, 181] width 19 height 13
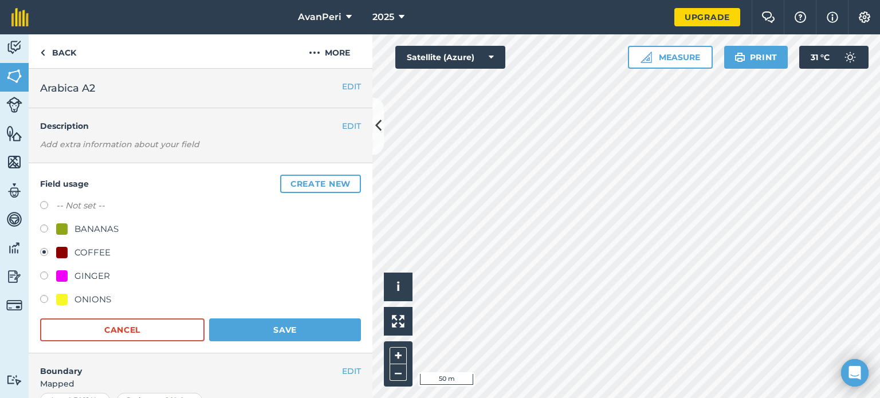
click at [61, 249] on div at bounding box center [61, 252] width 11 height 11
click at [68, 249] on div "COFFEE" at bounding box center [83, 253] width 54 height 14
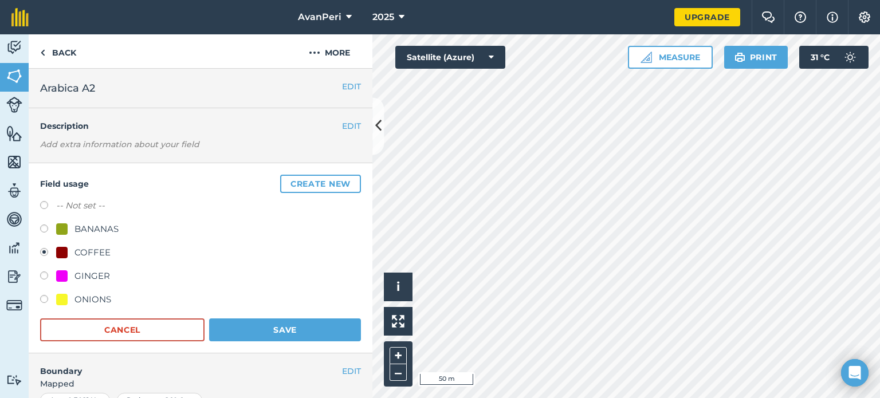
click at [264, 329] on button "Save" at bounding box center [285, 330] width 152 height 23
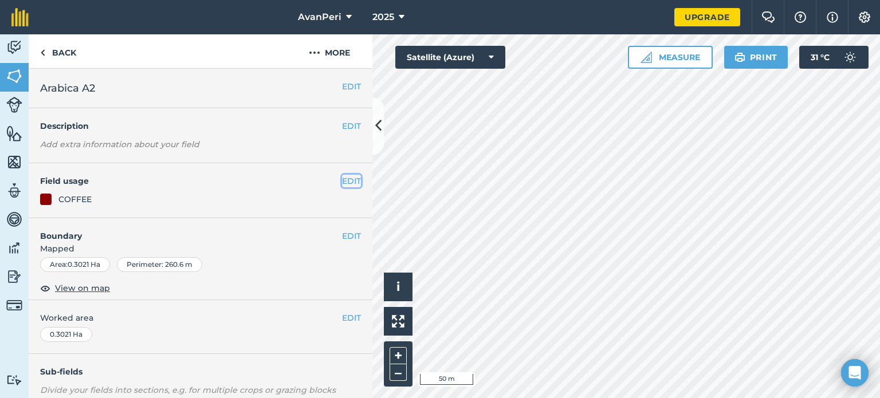
click at [342, 185] on button "EDIT" at bounding box center [351, 181] width 19 height 13
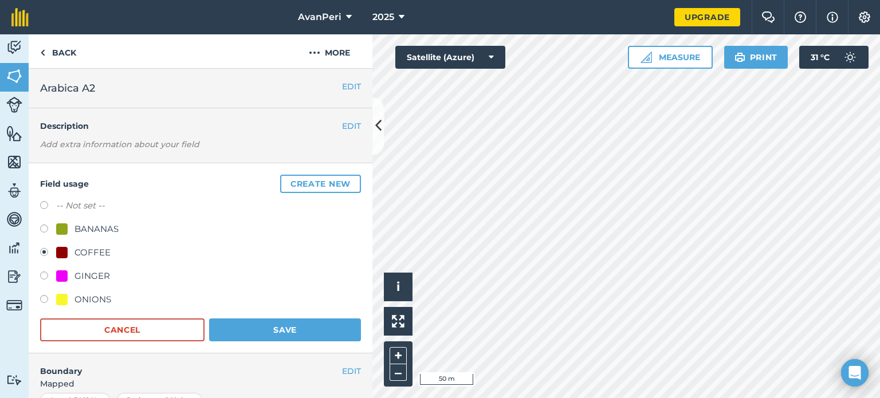
click at [86, 249] on div "COFFEE" at bounding box center [92, 253] width 36 height 14
drag, startPoint x: 86, startPoint y: 249, endPoint x: 58, endPoint y: 251, distance: 27.6
drag, startPoint x: 58, startPoint y: 251, endPoint x: 64, endPoint y: 249, distance: 6.0
click at [64, 249] on div at bounding box center [61, 252] width 11 height 11
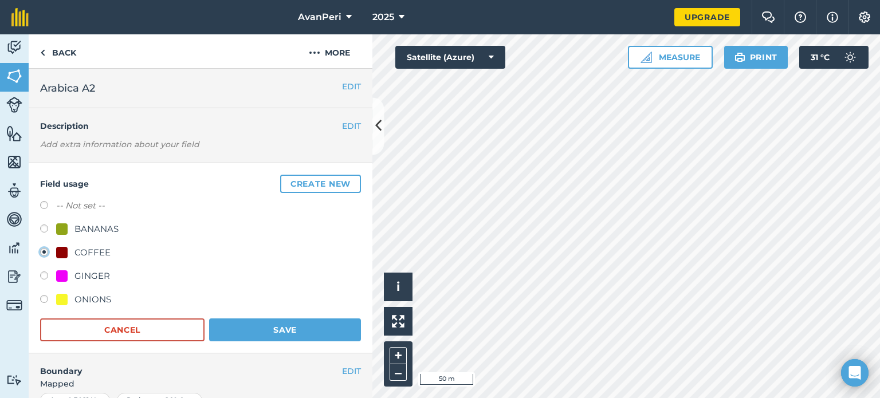
click at [229, 327] on button "Save" at bounding box center [285, 330] width 152 height 23
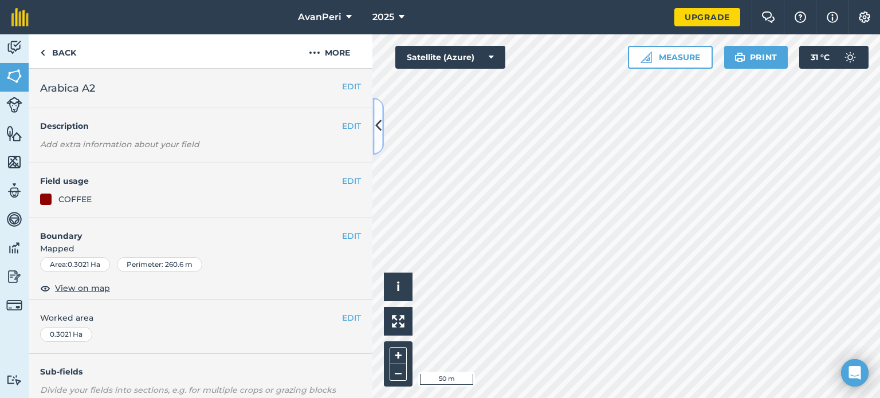
click at [377, 130] on icon at bounding box center [378, 126] width 6 height 20
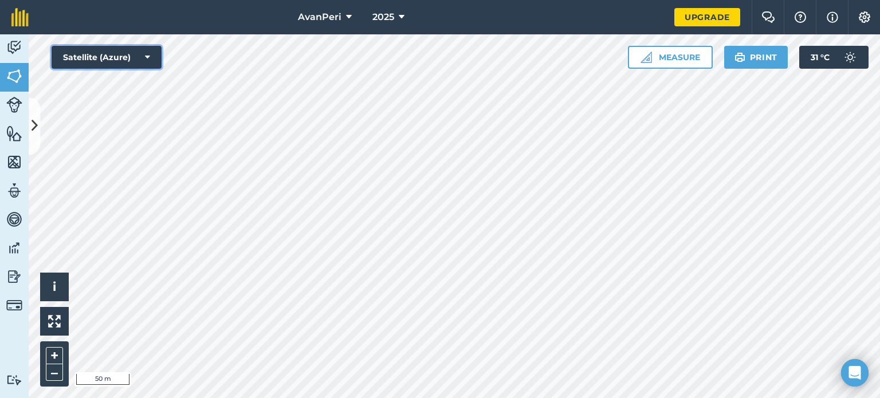
click at [148, 57] on icon at bounding box center [147, 57] width 5 height 11
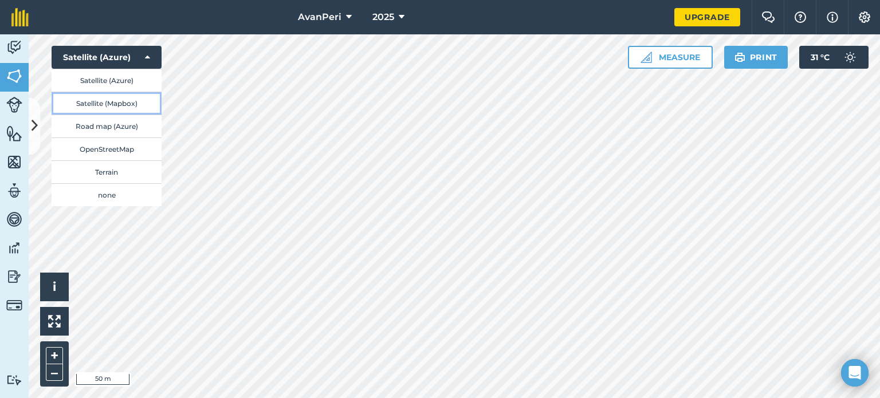
click at [118, 103] on button "Satellite (Mapbox)" at bounding box center [107, 103] width 110 height 23
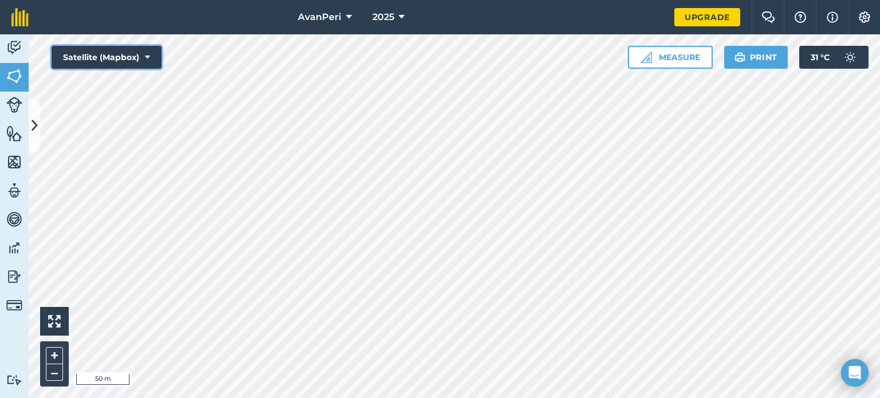
click at [148, 57] on icon at bounding box center [147, 57] width 5 height 11
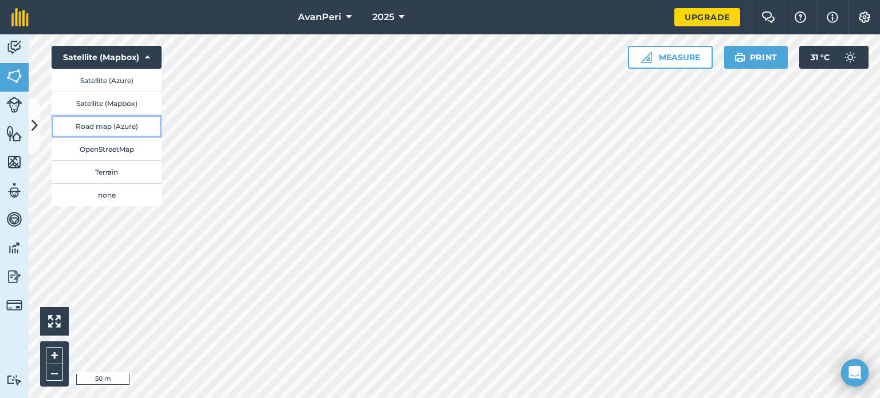
click at [125, 125] on button "Road map (Azure)" at bounding box center [107, 126] width 110 height 23
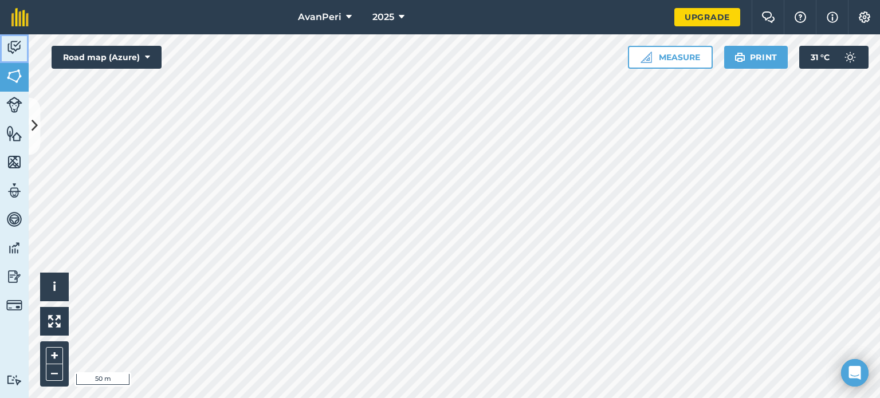
click at [14, 45] on img at bounding box center [14, 47] width 16 height 17
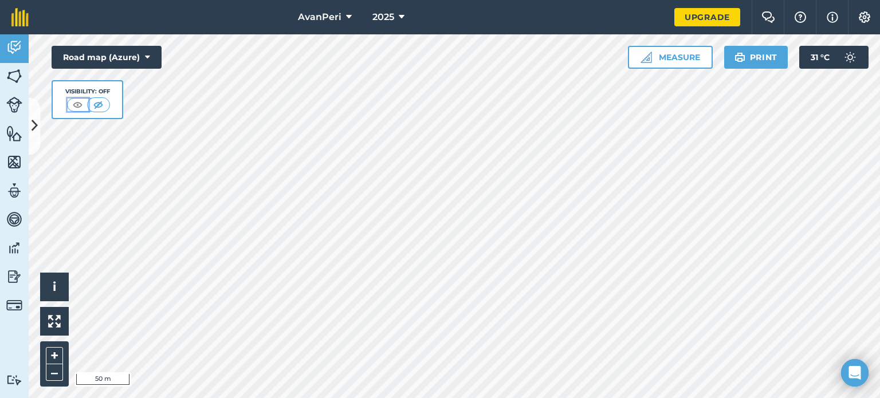
click at [78, 107] on img at bounding box center [77, 104] width 14 height 11
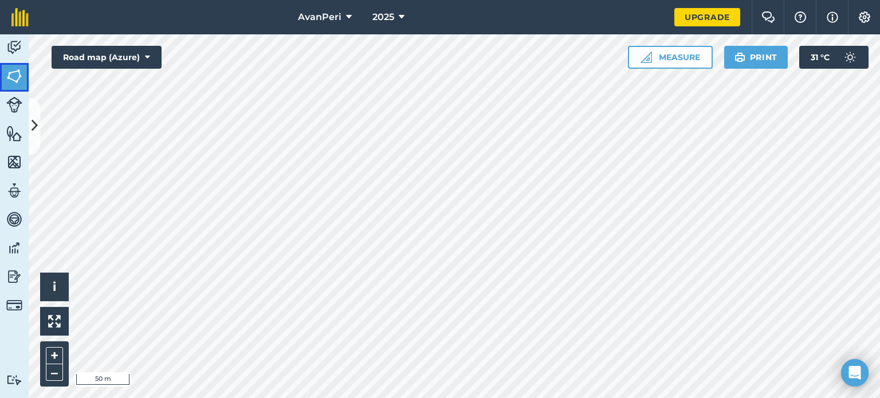
click at [14, 76] on img at bounding box center [14, 76] width 16 height 17
